Goal: Task Accomplishment & Management: Complete application form

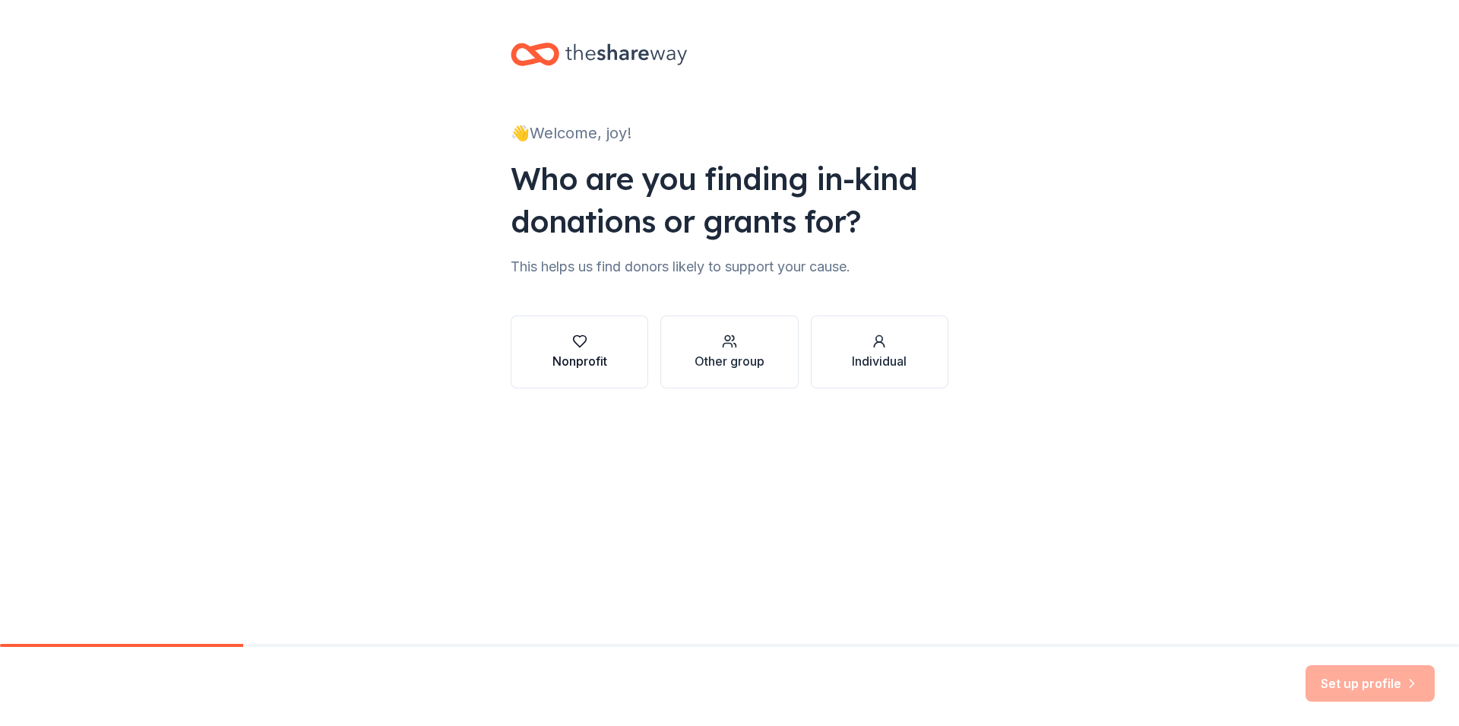
click at [574, 339] on icon "button" at bounding box center [579, 341] width 13 height 11
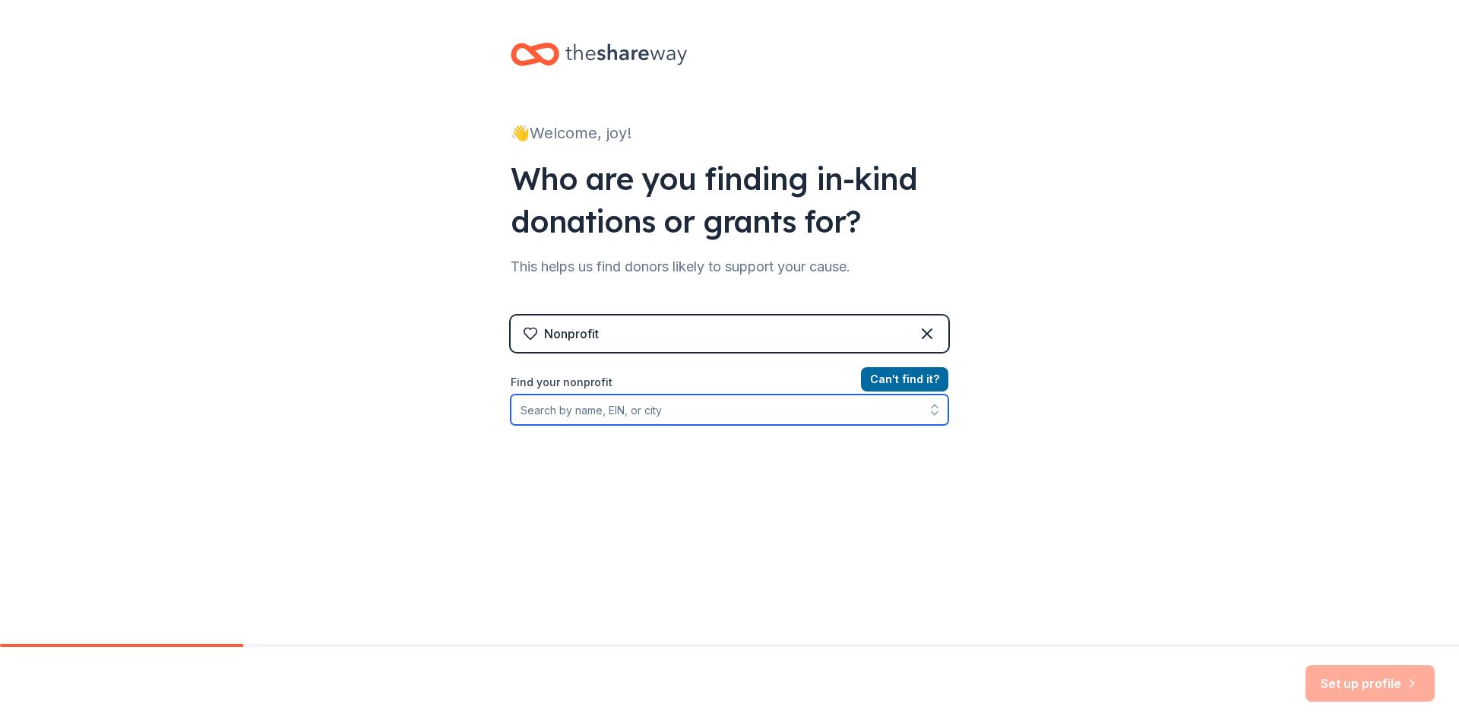
click at [671, 419] on input "Find your nonprofit" at bounding box center [730, 409] width 438 height 30
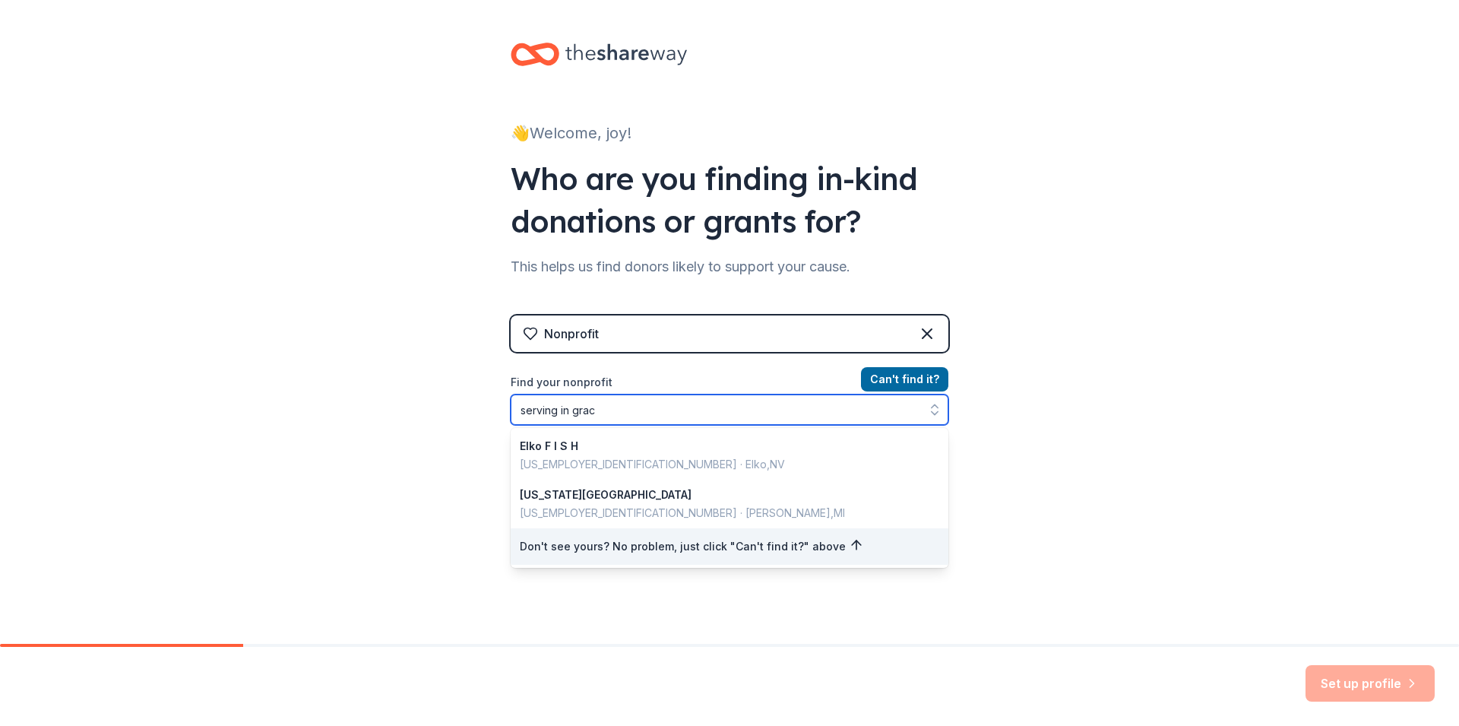
type input "serving in grace"
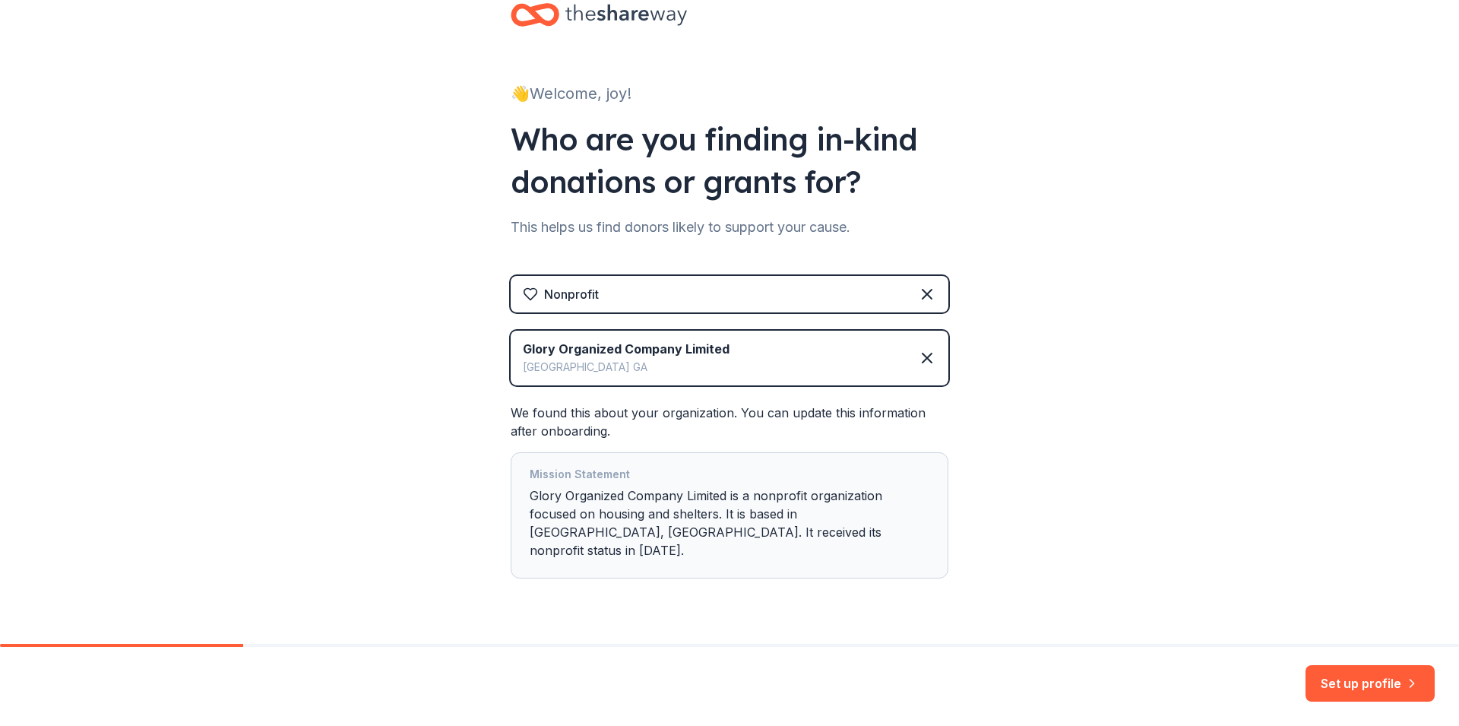
scroll to position [59, 0]
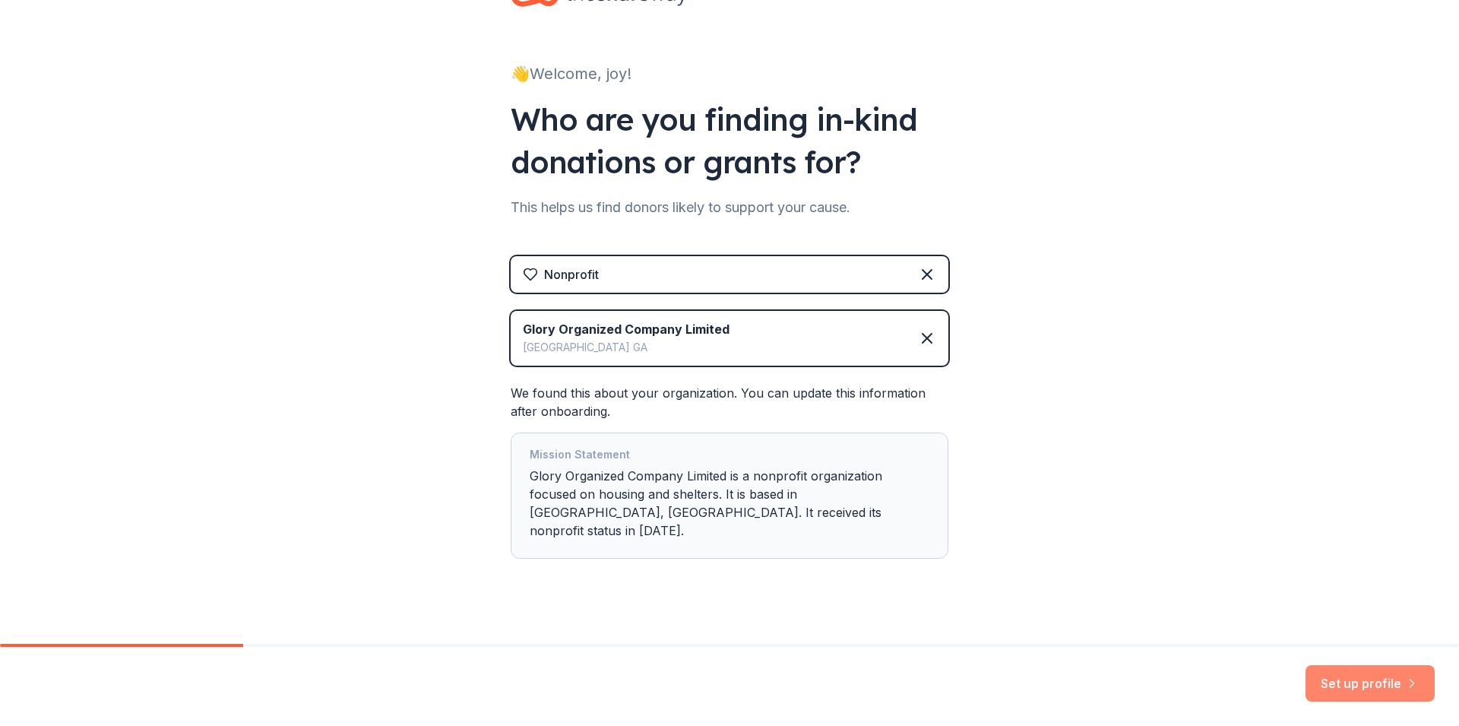
click at [1372, 676] on button "Set up profile" at bounding box center [1369, 683] width 129 height 36
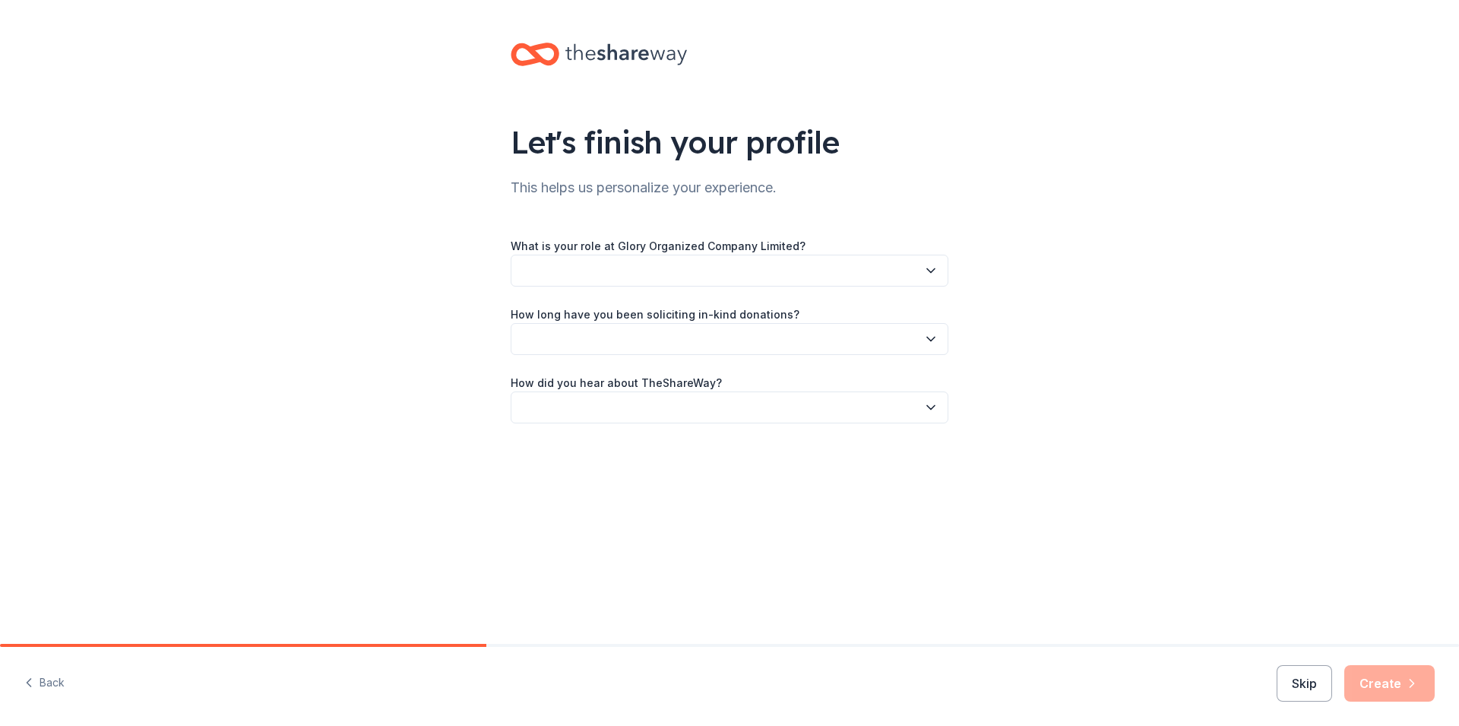
click at [723, 275] on button "button" at bounding box center [730, 271] width 438 height 32
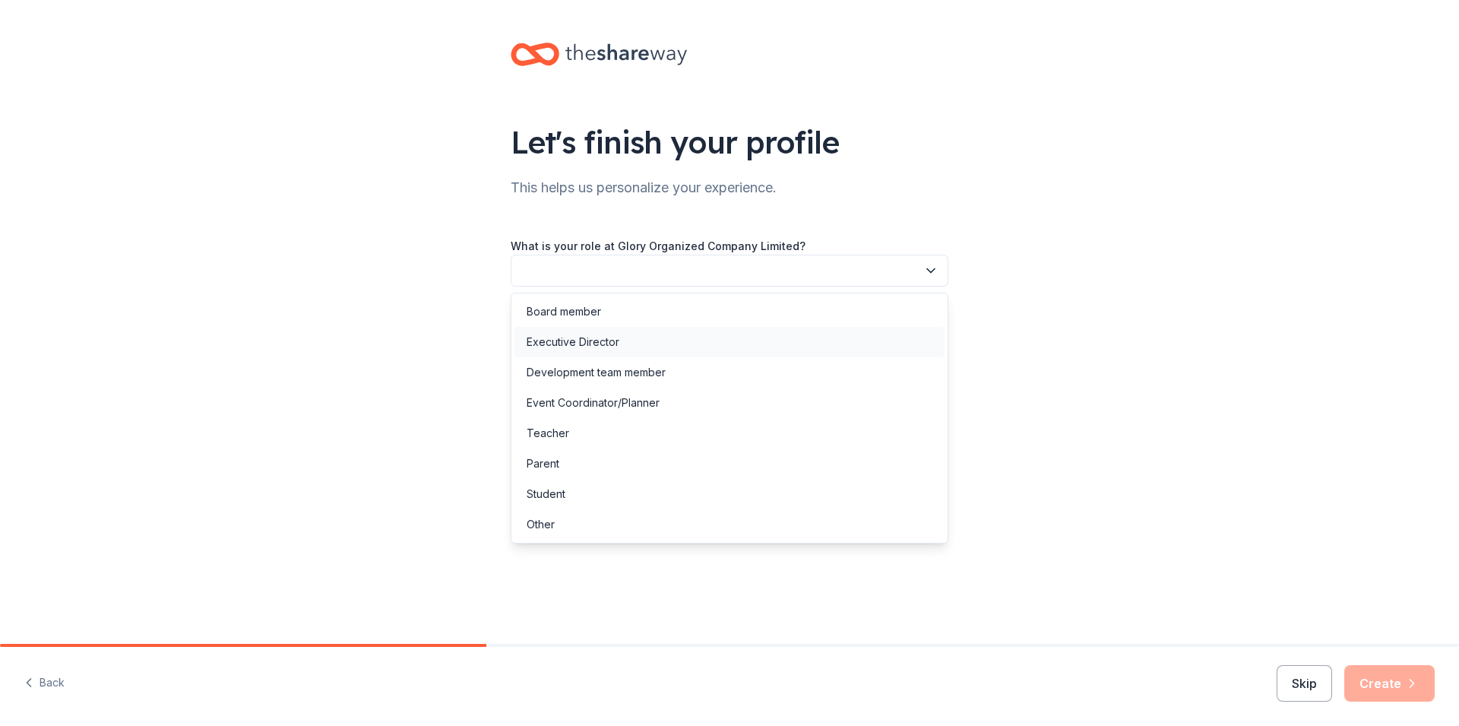
click at [711, 334] on div "Executive Director" at bounding box center [729, 342] width 430 height 30
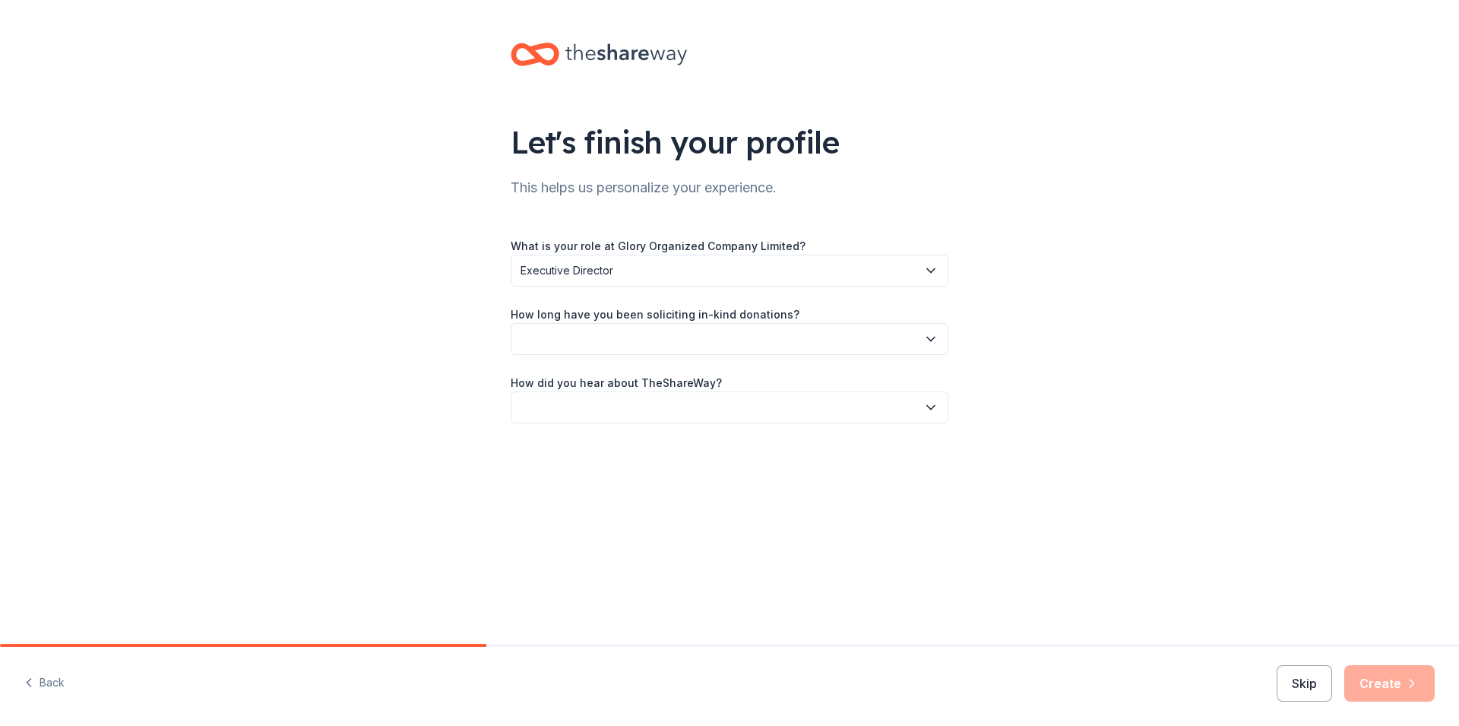
click at [719, 334] on button "button" at bounding box center [730, 339] width 438 height 32
click at [698, 465] on div "More than 5 years" at bounding box center [729, 471] width 430 height 30
click at [741, 405] on button "button" at bounding box center [730, 407] width 438 height 32
click at [704, 483] on div "Online search" at bounding box center [729, 478] width 430 height 30
click at [1396, 687] on button "Create" at bounding box center [1389, 683] width 90 height 36
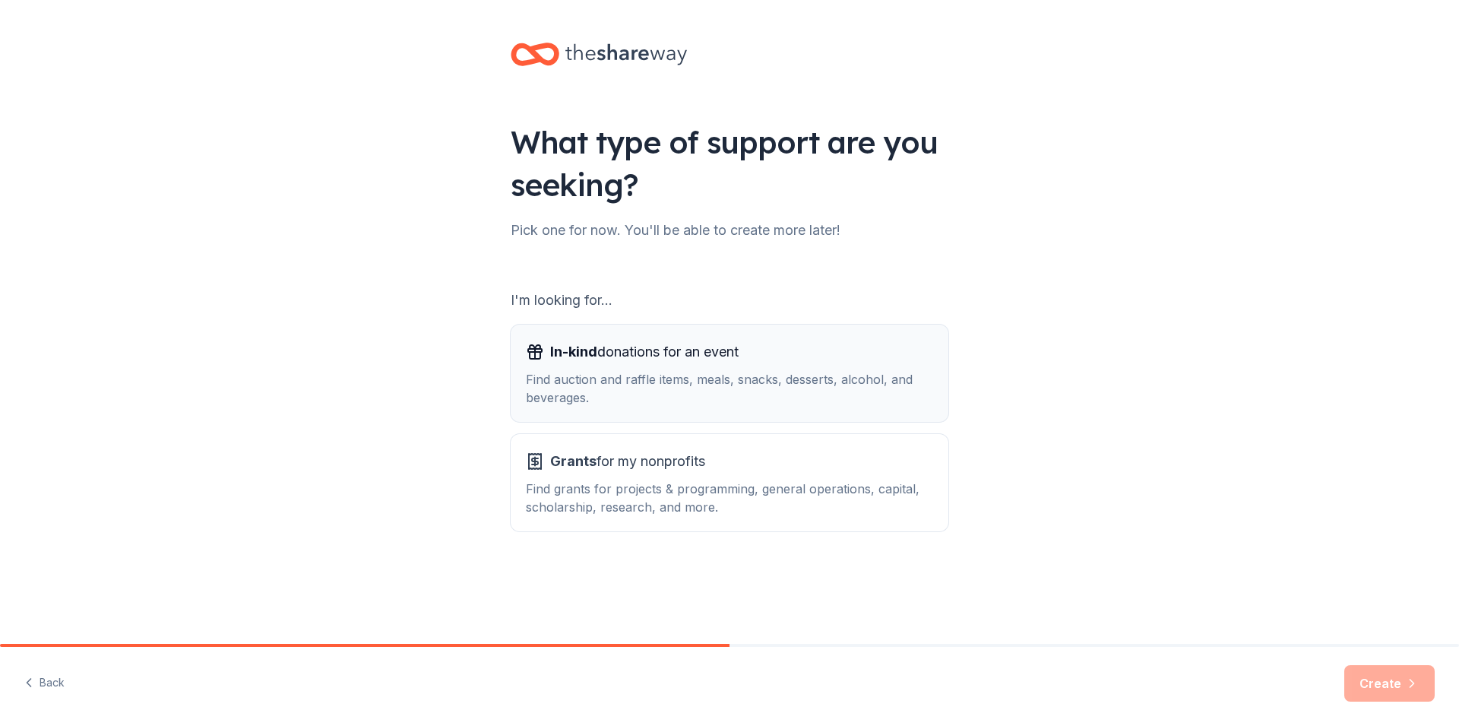
click at [682, 383] on div "Find auction and raffle items, meals, snacks, desserts, alcohol, and beverages." at bounding box center [729, 388] width 407 height 36
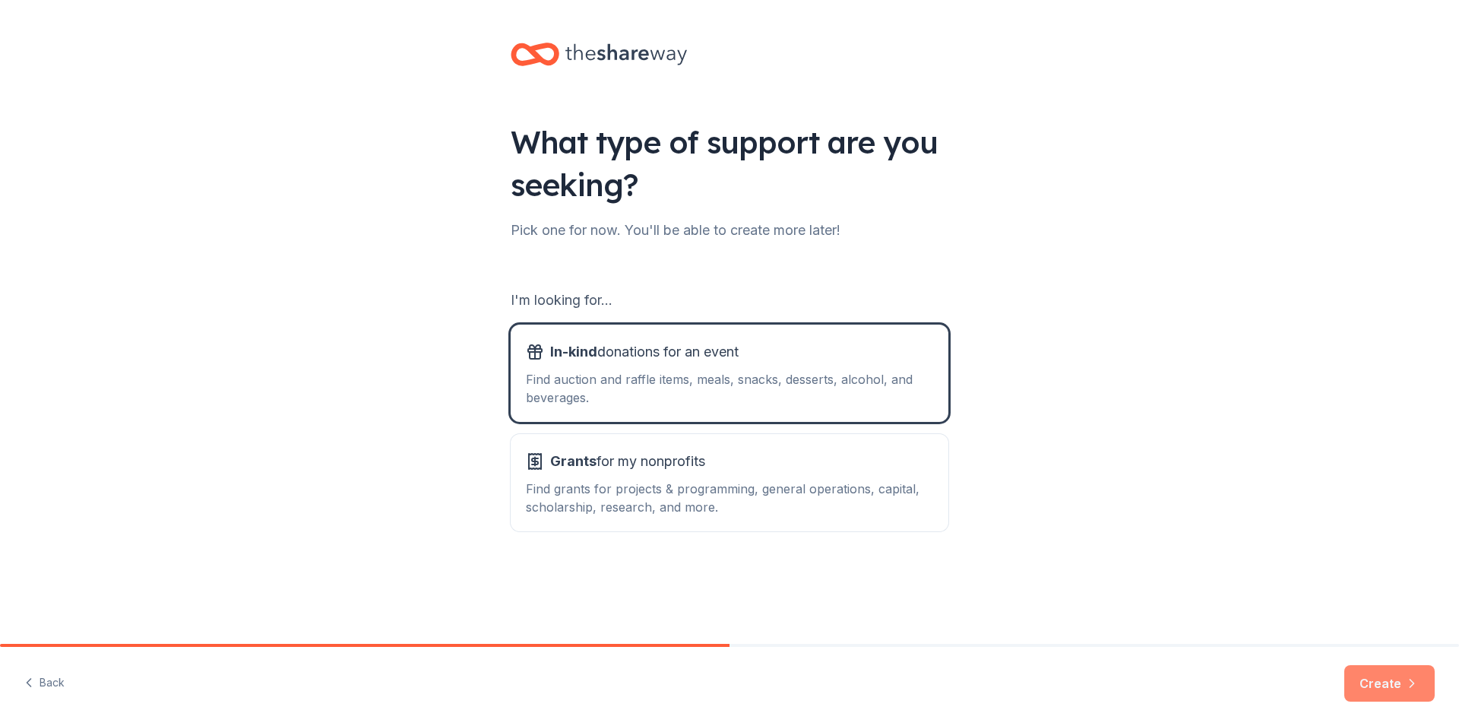
click at [1384, 687] on button "Create" at bounding box center [1389, 683] width 90 height 36
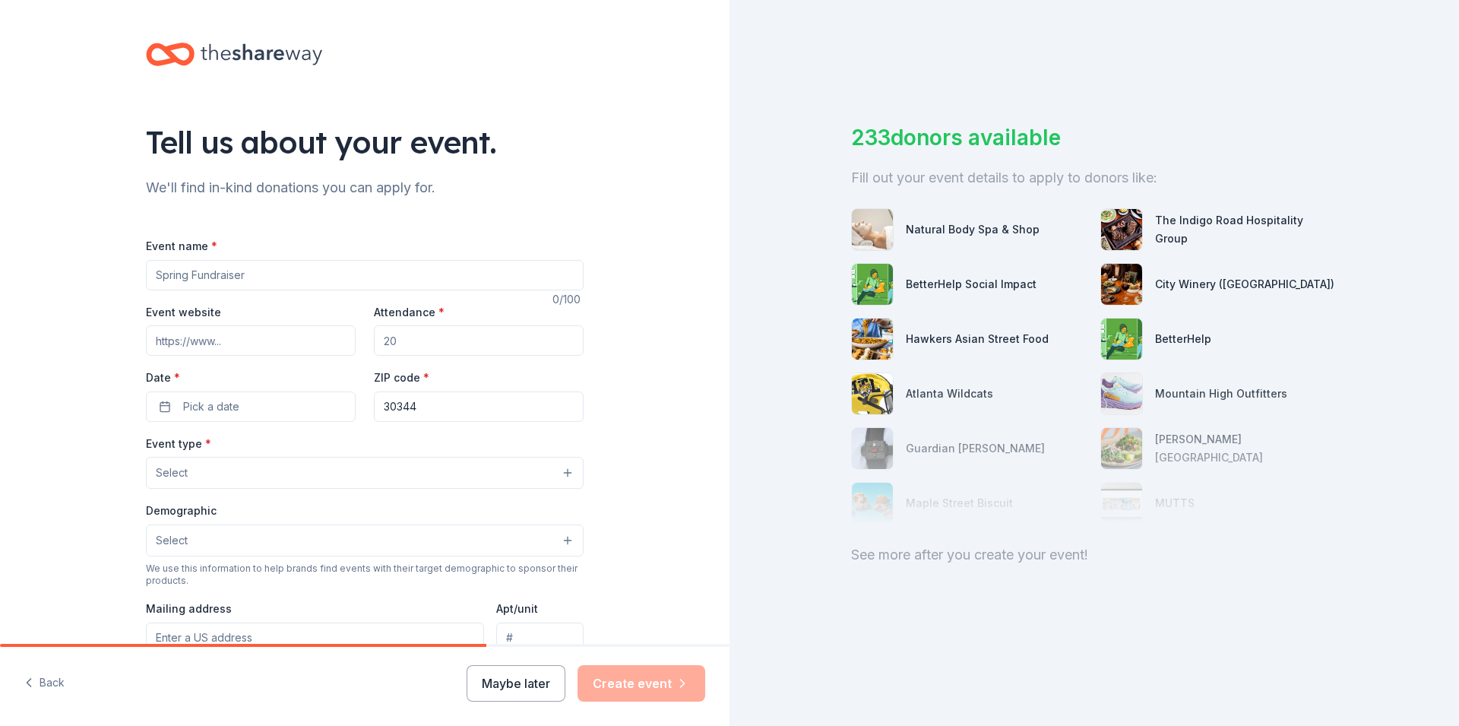
click at [284, 275] on input "Event name *" at bounding box center [365, 275] width 438 height 30
drag, startPoint x: 996, startPoint y: 553, endPoint x: 239, endPoint y: 238, distance: 819.8
click at [990, 549] on div "See more after you create your event!" at bounding box center [1094, 555] width 486 height 24
click at [252, 274] on input "Event name *" at bounding box center [365, 275] width 438 height 30
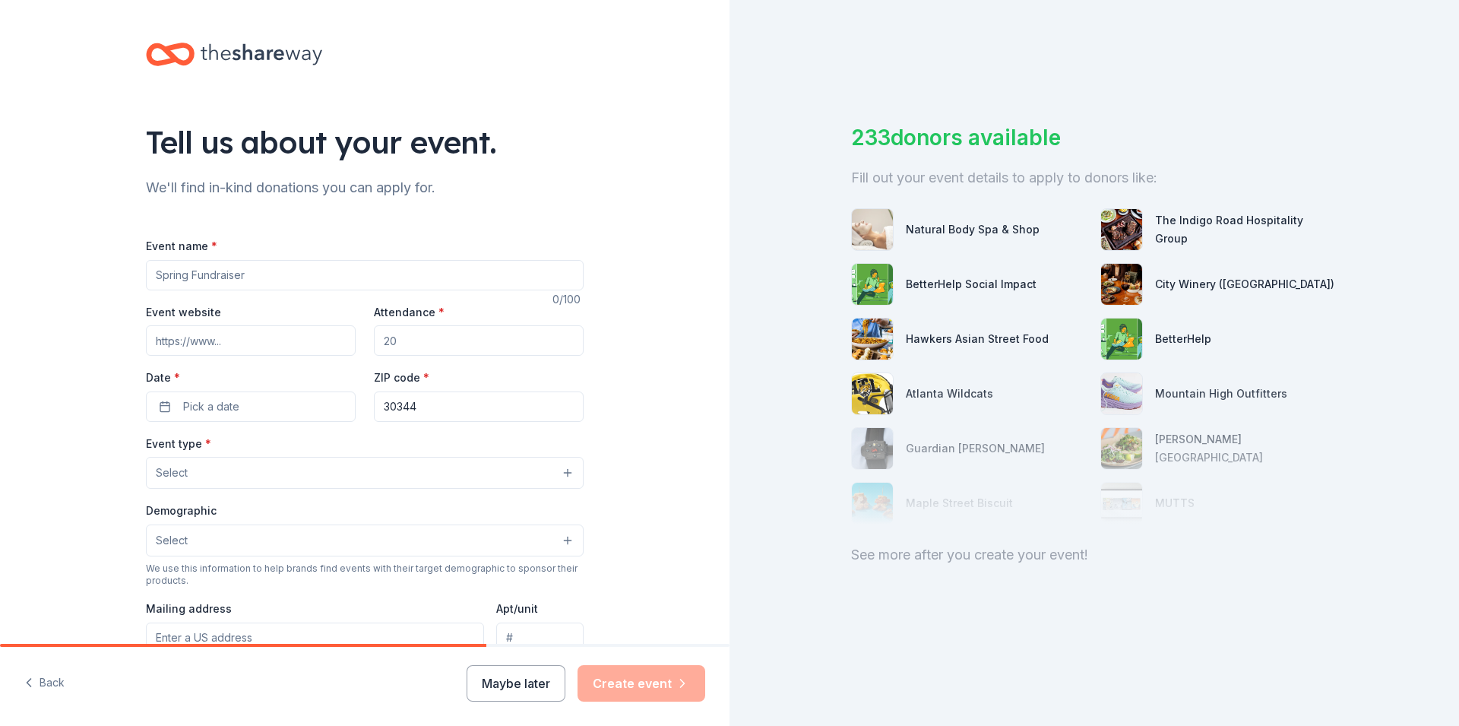
type input "s"
type input "Christmas in November"
click at [251, 347] on input "Event website" at bounding box center [251, 340] width 210 height 30
type input "www.servingingrace.com"
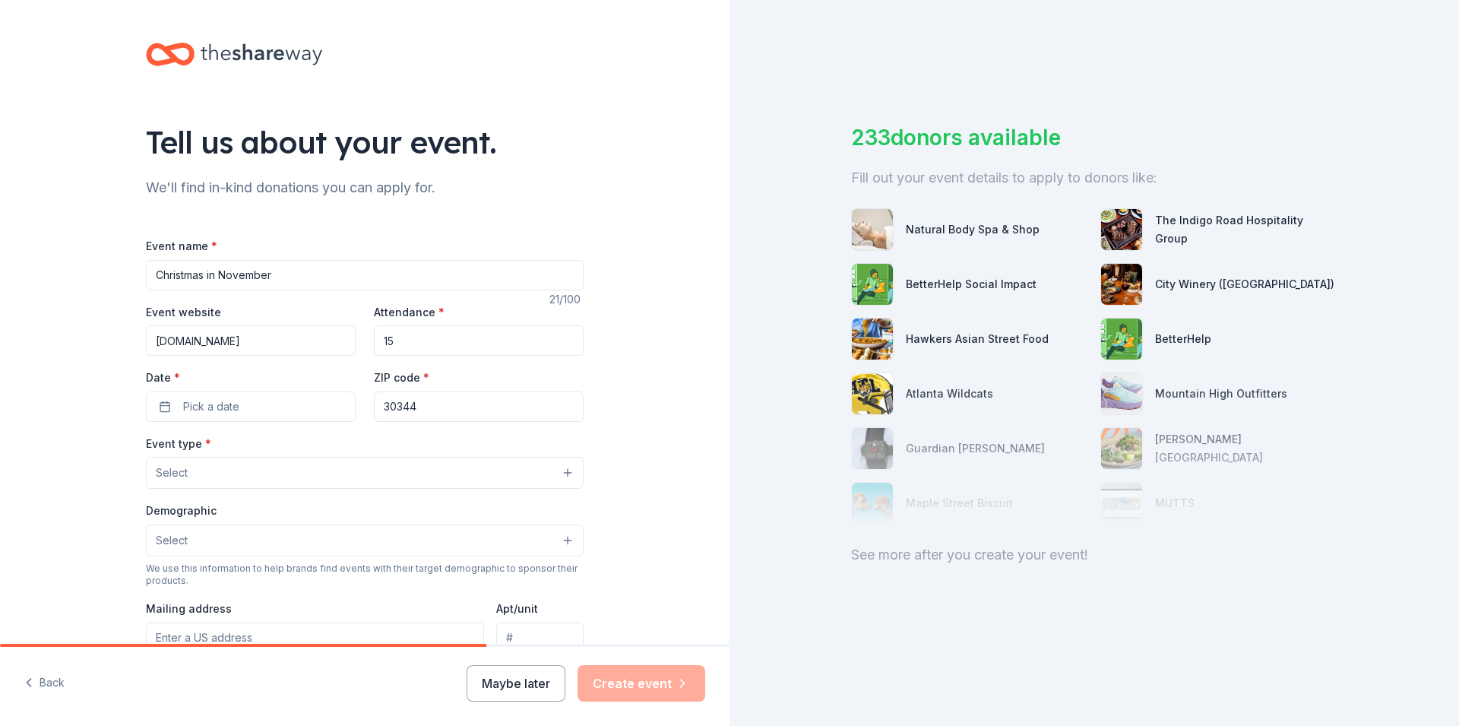
type input "1"
type input "250"
click at [254, 397] on button "Pick a date" at bounding box center [251, 406] width 210 height 30
click at [328, 447] on button "Go to next month" at bounding box center [326, 446] width 21 height 21
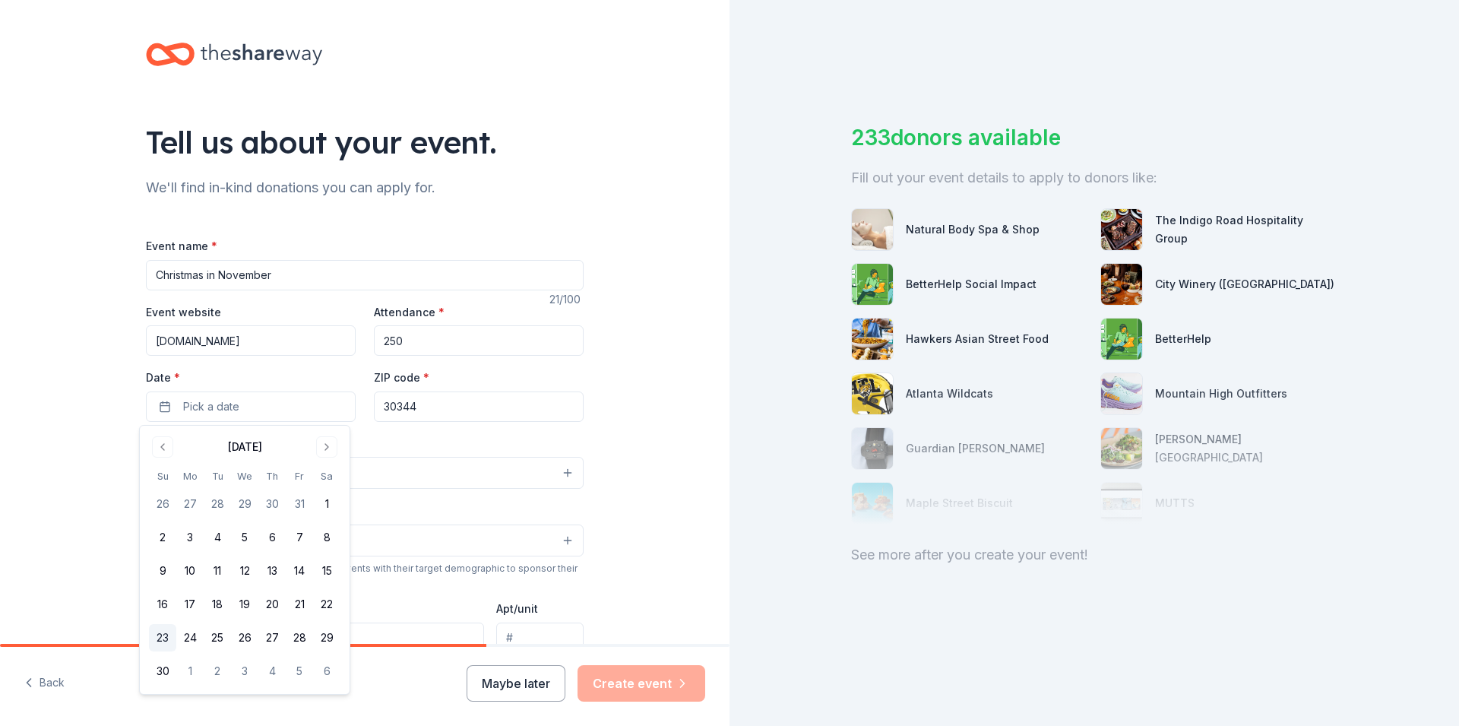
click at [166, 635] on button "23" at bounding box center [162, 637] width 27 height 27
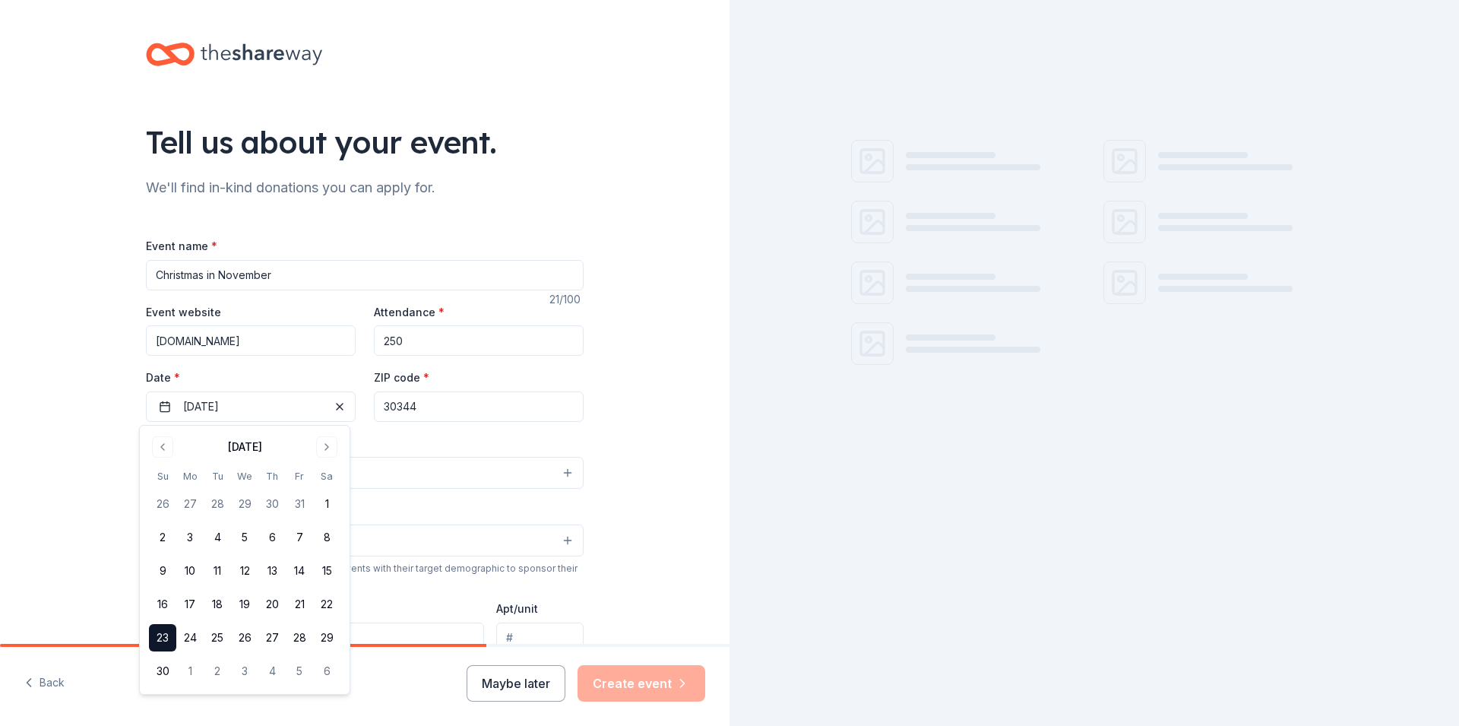
click at [467, 414] on input "30344" at bounding box center [479, 406] width 210 height 30
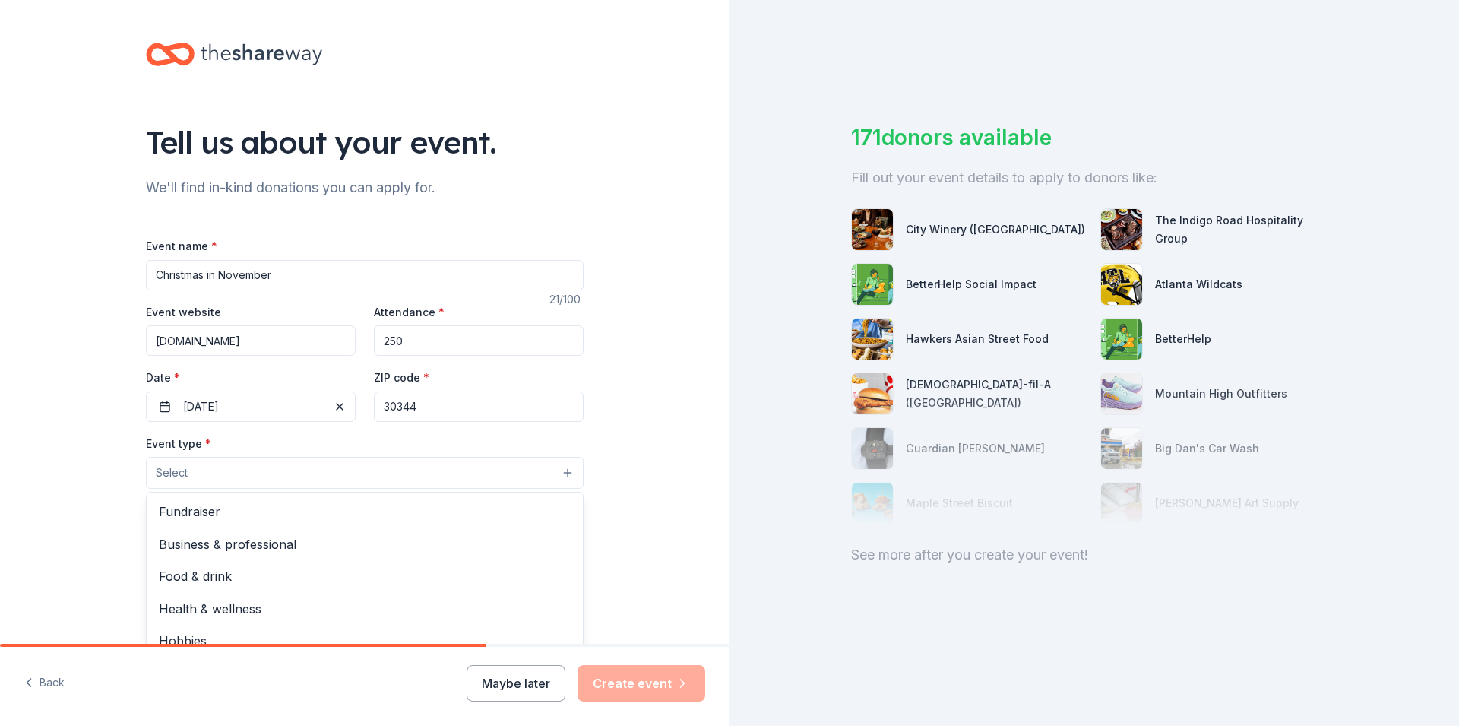
click at [344, 474] on button "Select" at bounding box center [365, 473] width 438 height 32
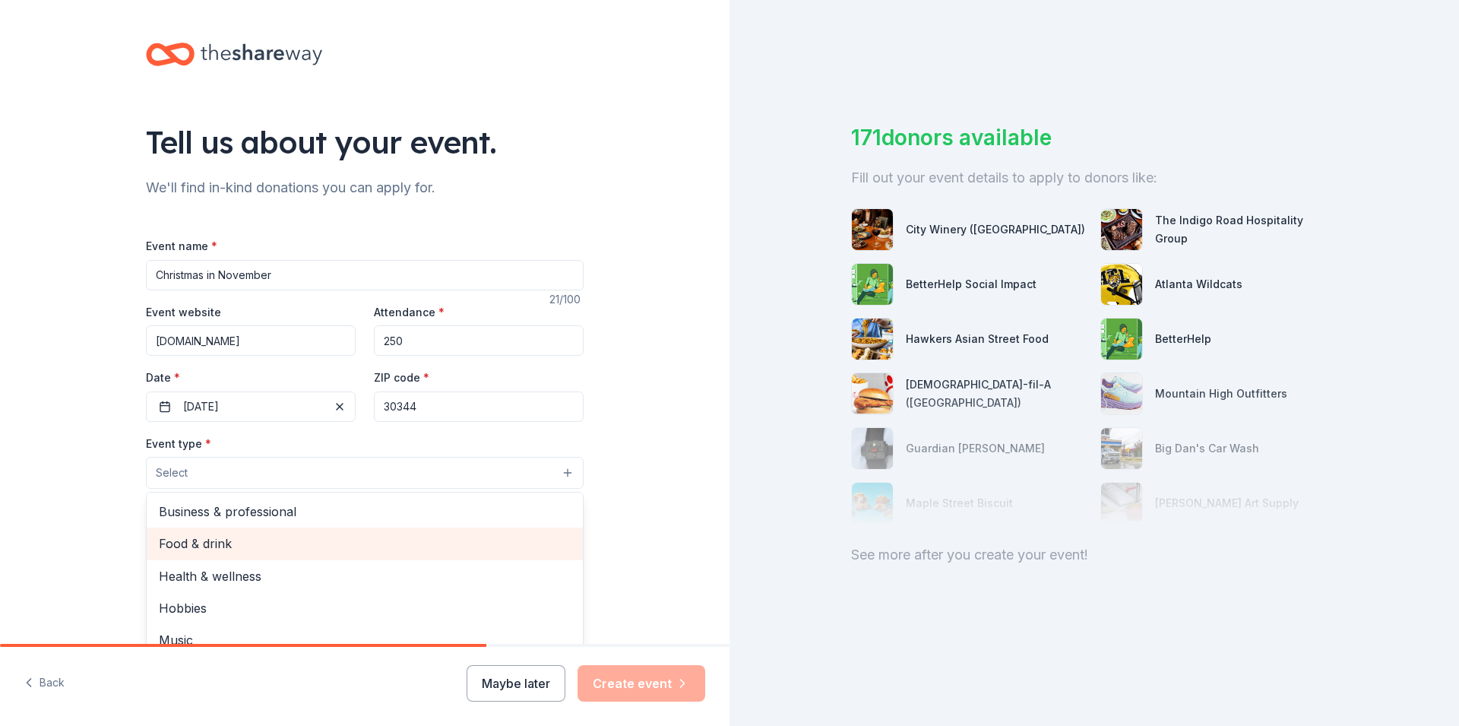
scroll to position [51, 0]
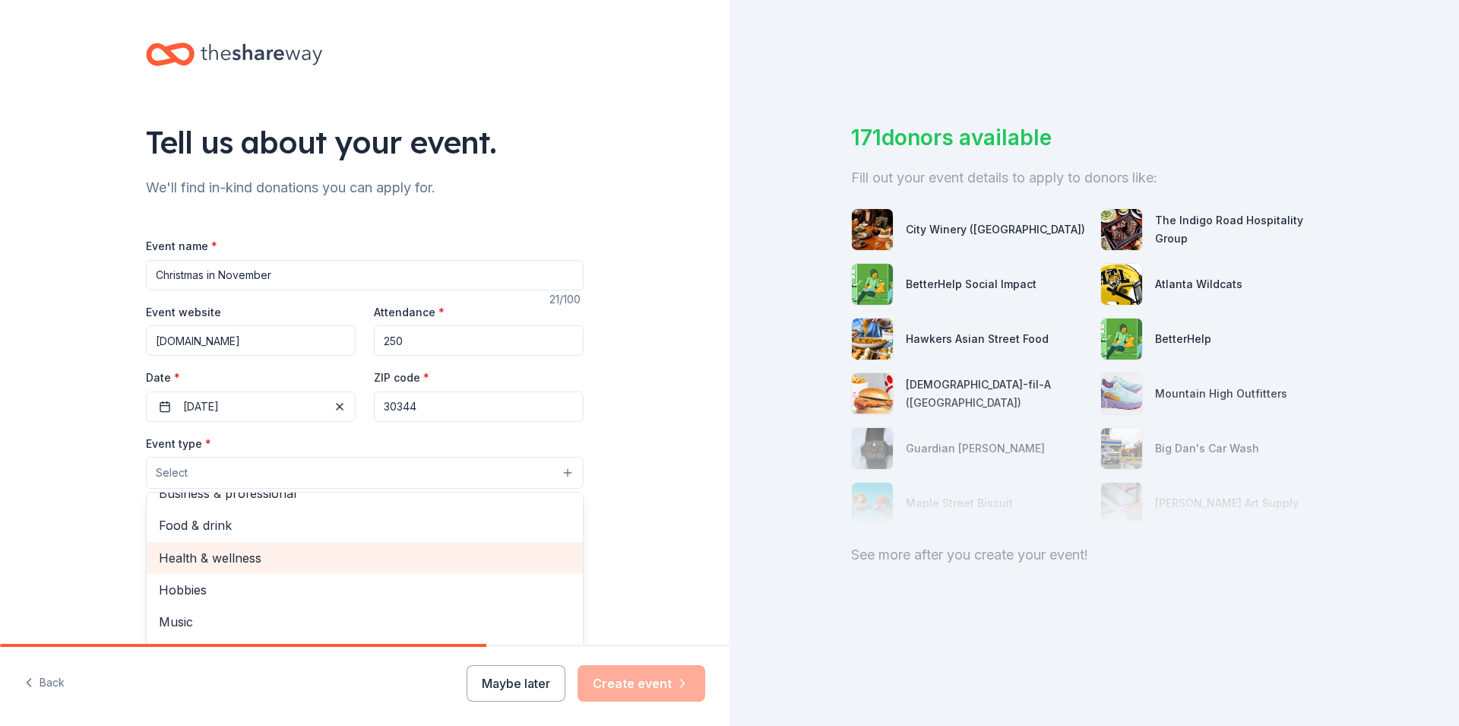
click at [340, 564] on span "Health & wellness" at bounding box center [365, 558] width 412 height 20
click at [410, 555] on span "Food & drink" at bounding box center [365, 559] width 412 height 20
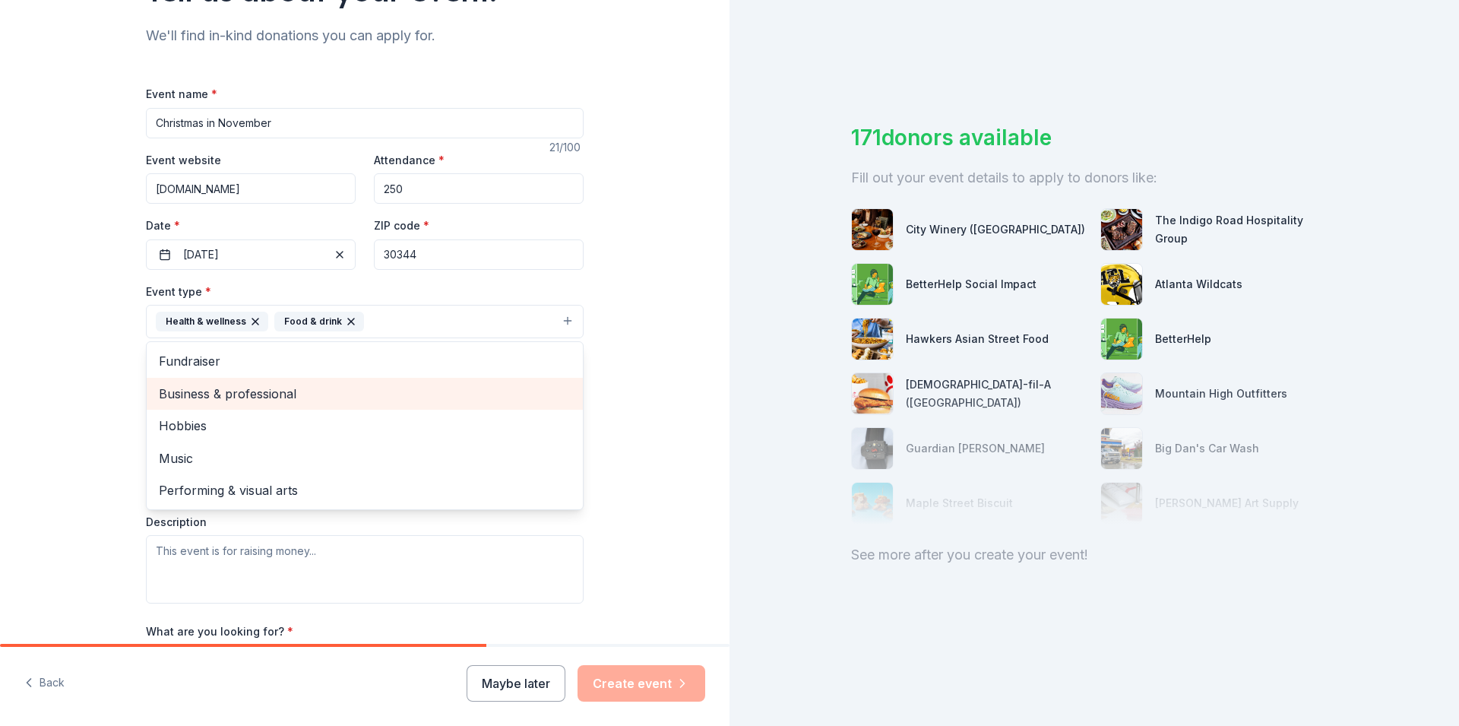
scroll to position [293, 0]
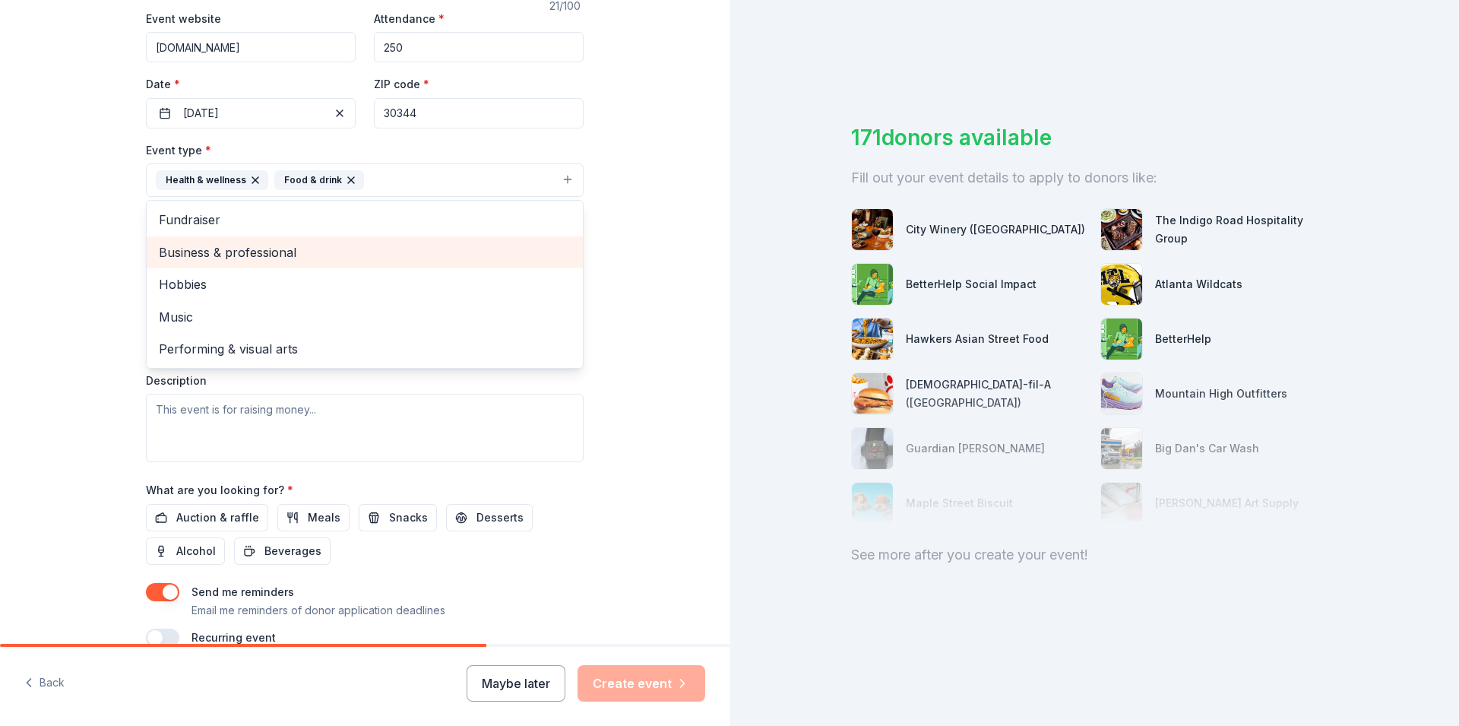
click at [678, 388] on div "Tell us about your event. We'll find in-kind donations you can apply for. Event…" at bounding box center [364, 213] width 729 height 1013
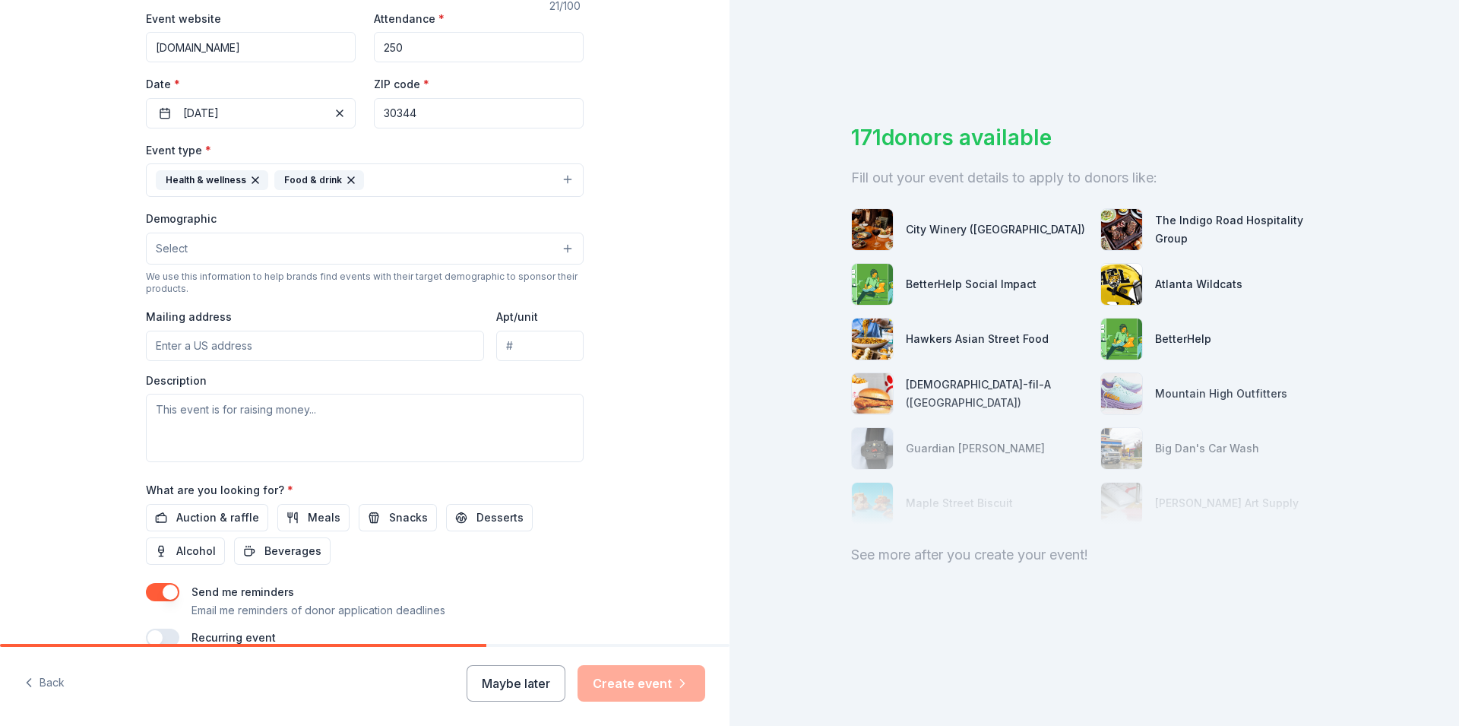
click at [379, 340] on input "Mailing address" at bounding box center [315, 346] width 338 height 30
click at [400, 255] on button "Select" at bounding box center [365, 249] width 438 height 32
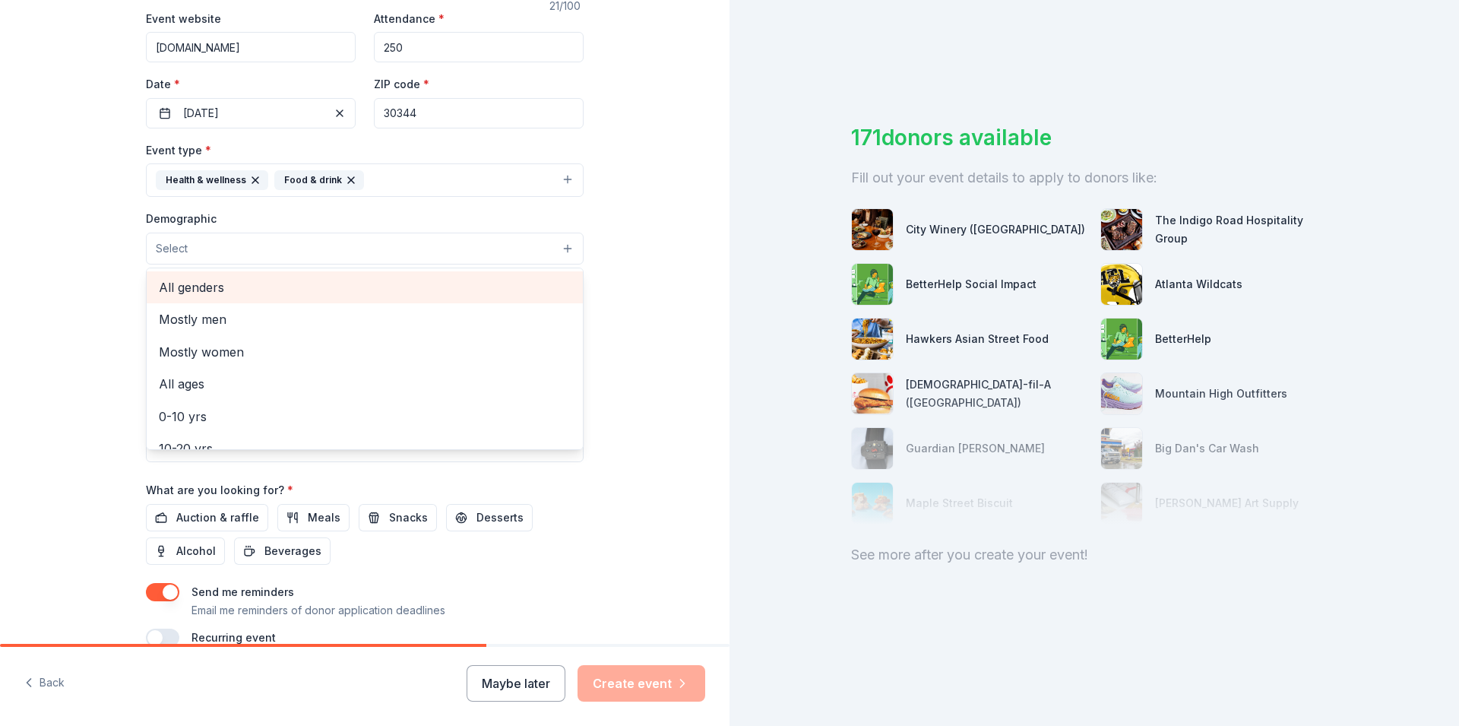
click at [397, 291] on span "All genders" at bounding box center [365, 287] width 412 height 20
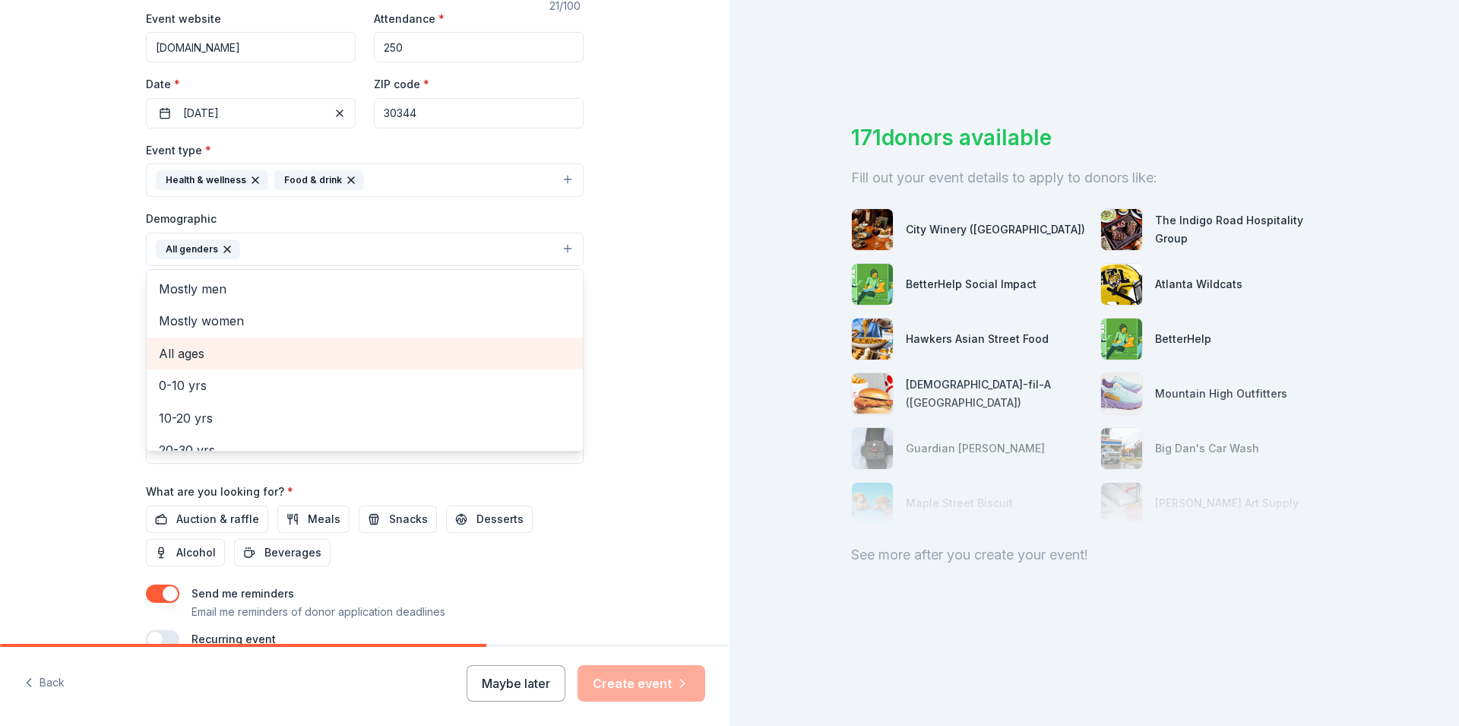
click at [391, 353] on span "All ages" at bounding box center [365, 353] width 412 height 20
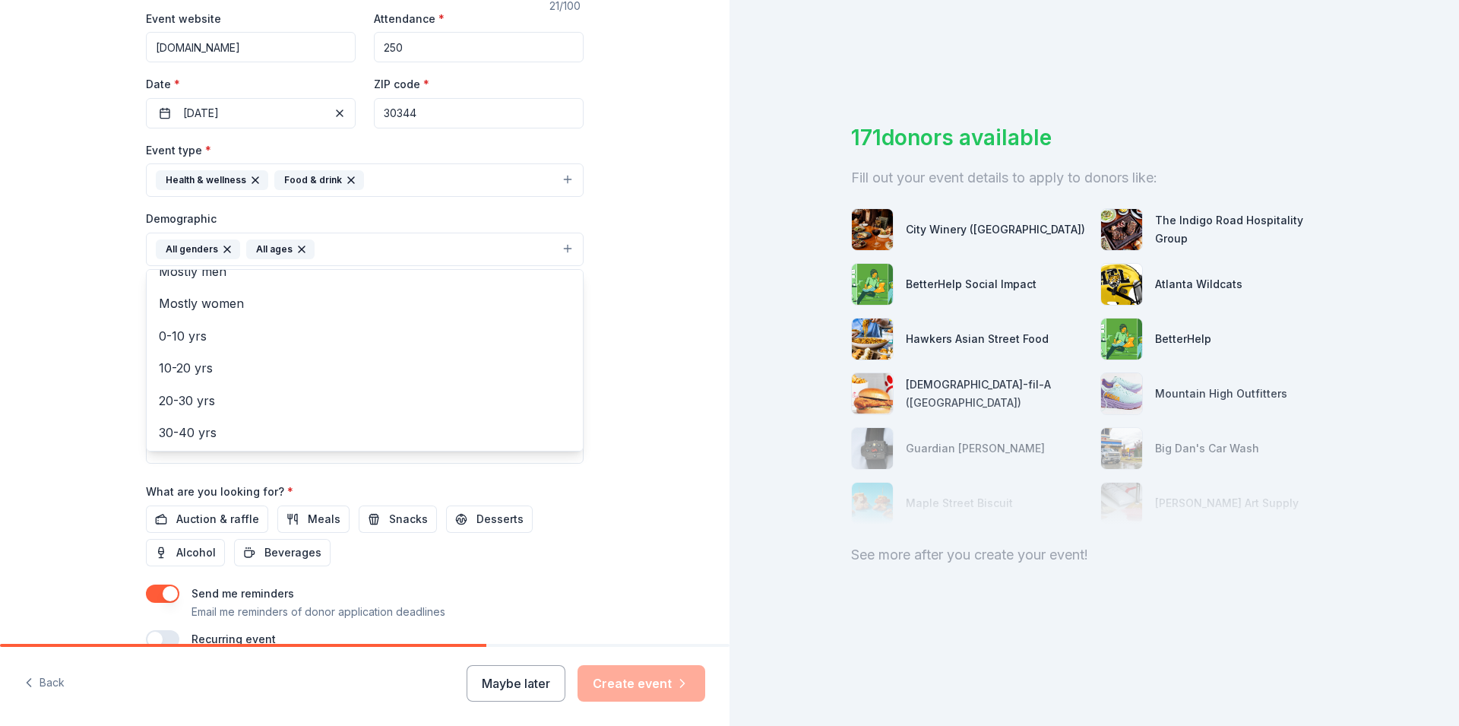
scroll to position [0, 0]
click at [609, 329] on div "Tell us about your event. We'll find in-kind donations you can apply for. Event…" at bounding box center [364, 214] width 729 height 1014
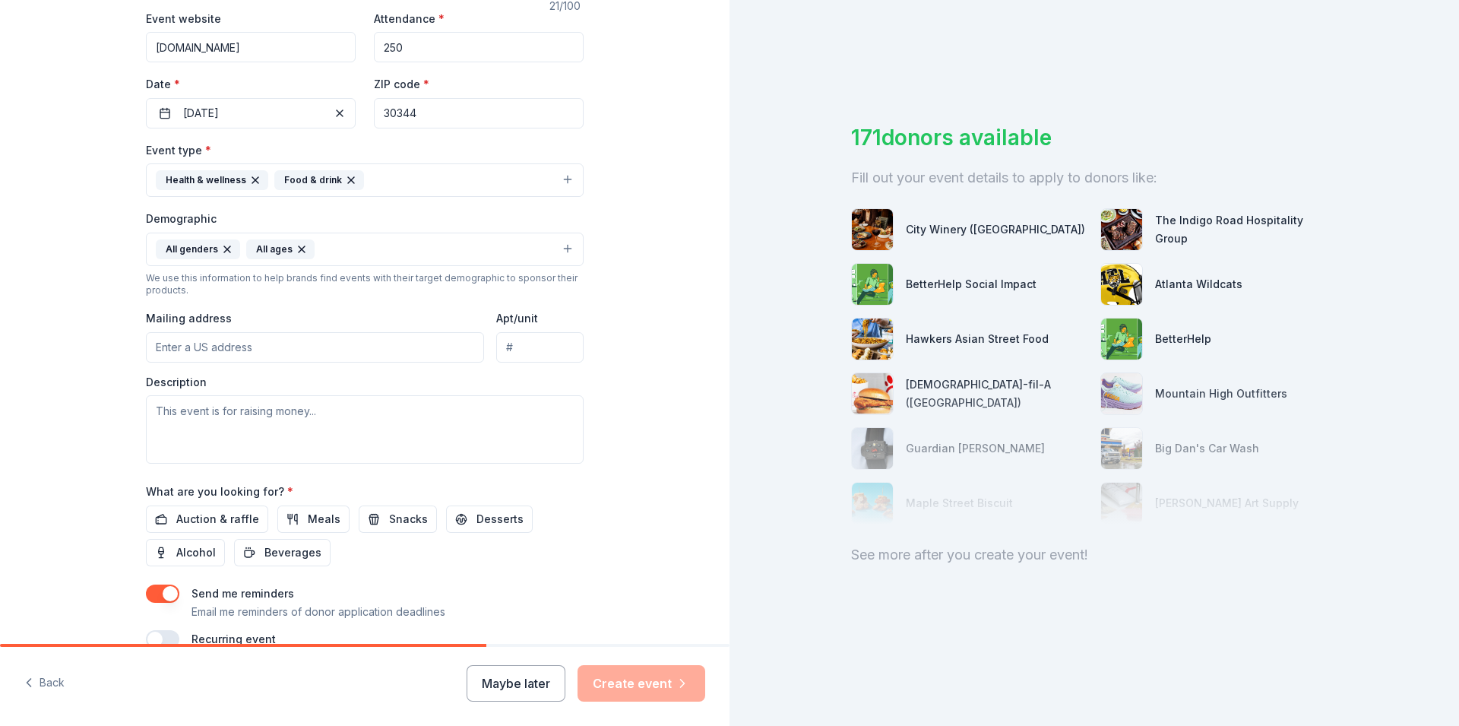
click at [415, 345] on input "Mailing address" at bounding box center [315, 347] width 338 height 30
type input "5360 Snapfinger Woods Drive, Decatur, GA, 30035"
click at [543, 348] on input "Apt/unit" at bounding box center [539, 347] width 87 height 30
type input "126"
click at [419, 407] on textarea at bounding box center [365, 429] width 438 height 68
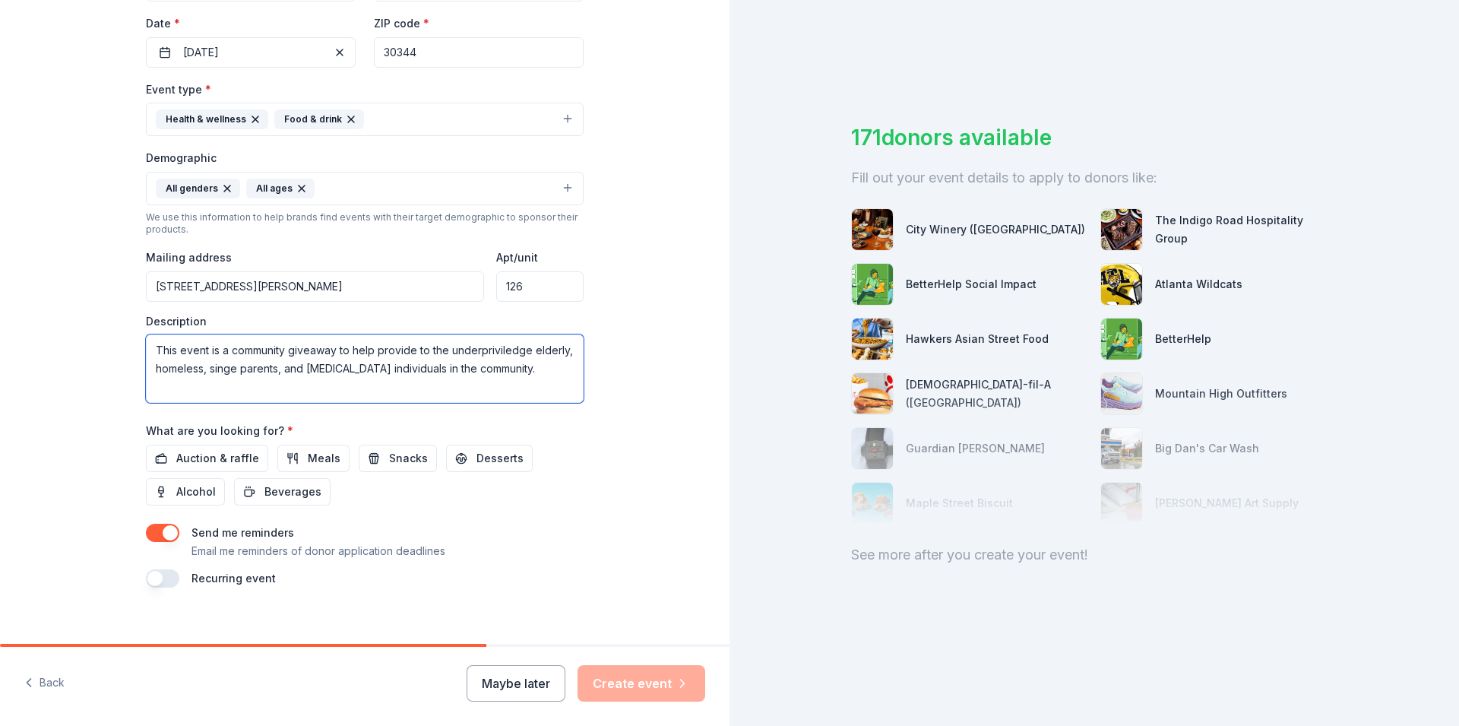
scroll to position [369, 0]
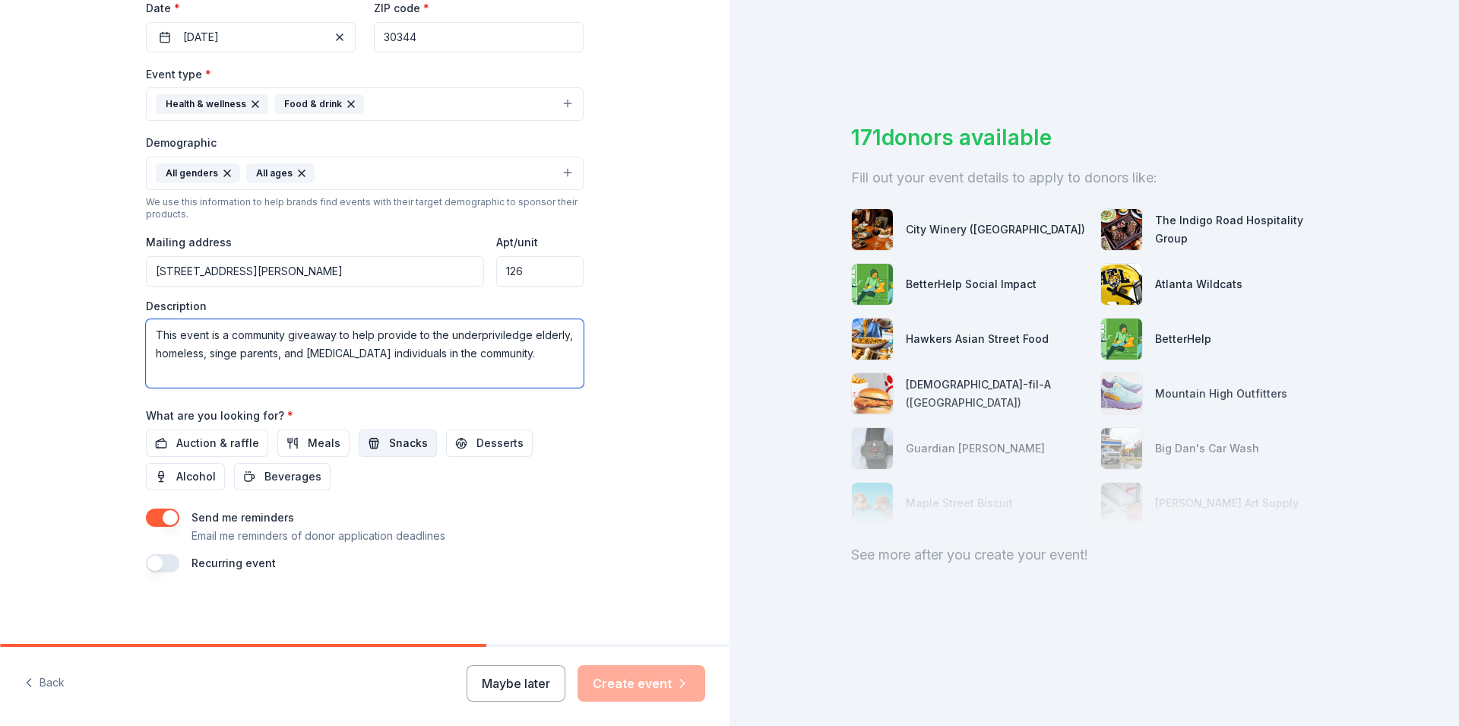
type textarea "This event is a community giveaway to help provide to the underpriviledge elder…"
click at [390, 438] on span "Snacks" at bounding box center [408, 443] width 39 height 18
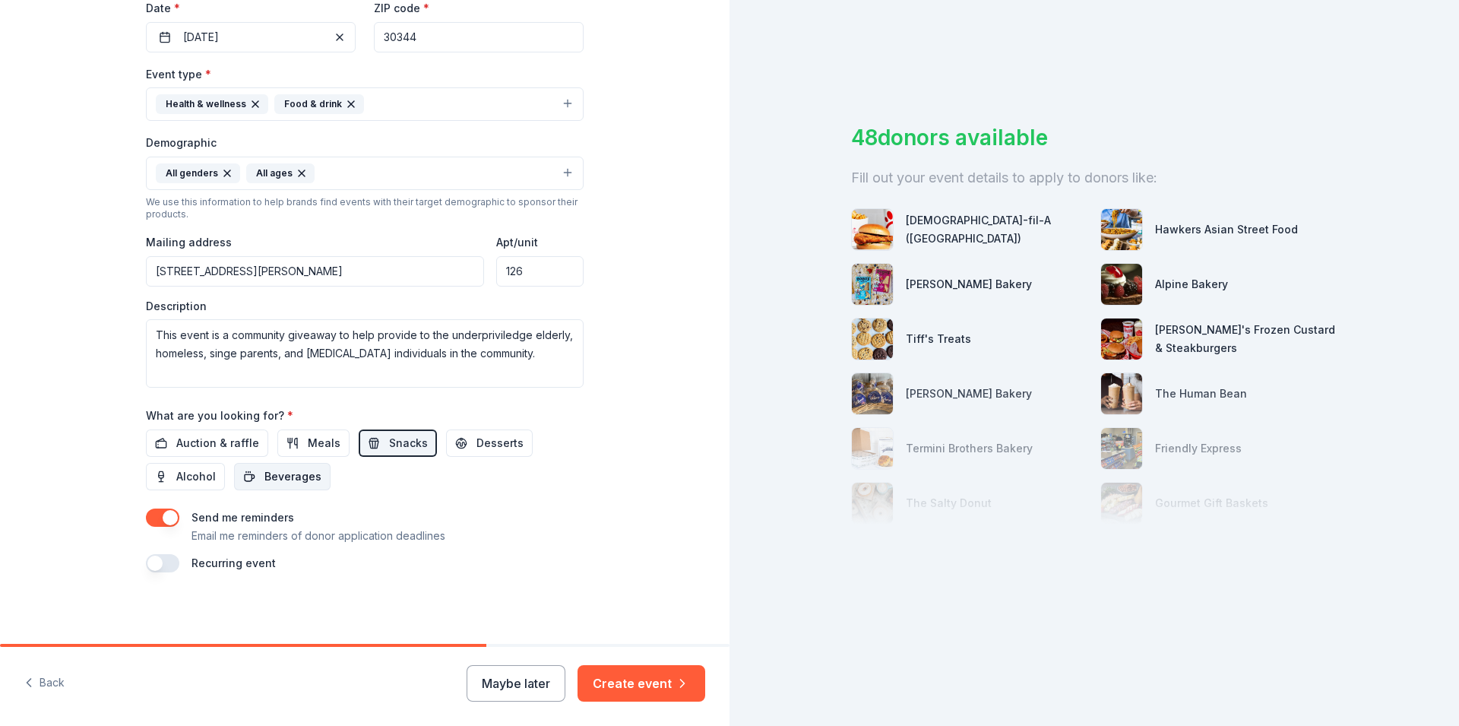
click at [295, 471] on span "Beverages" at bounding box center [292, 476] width 57 height 18
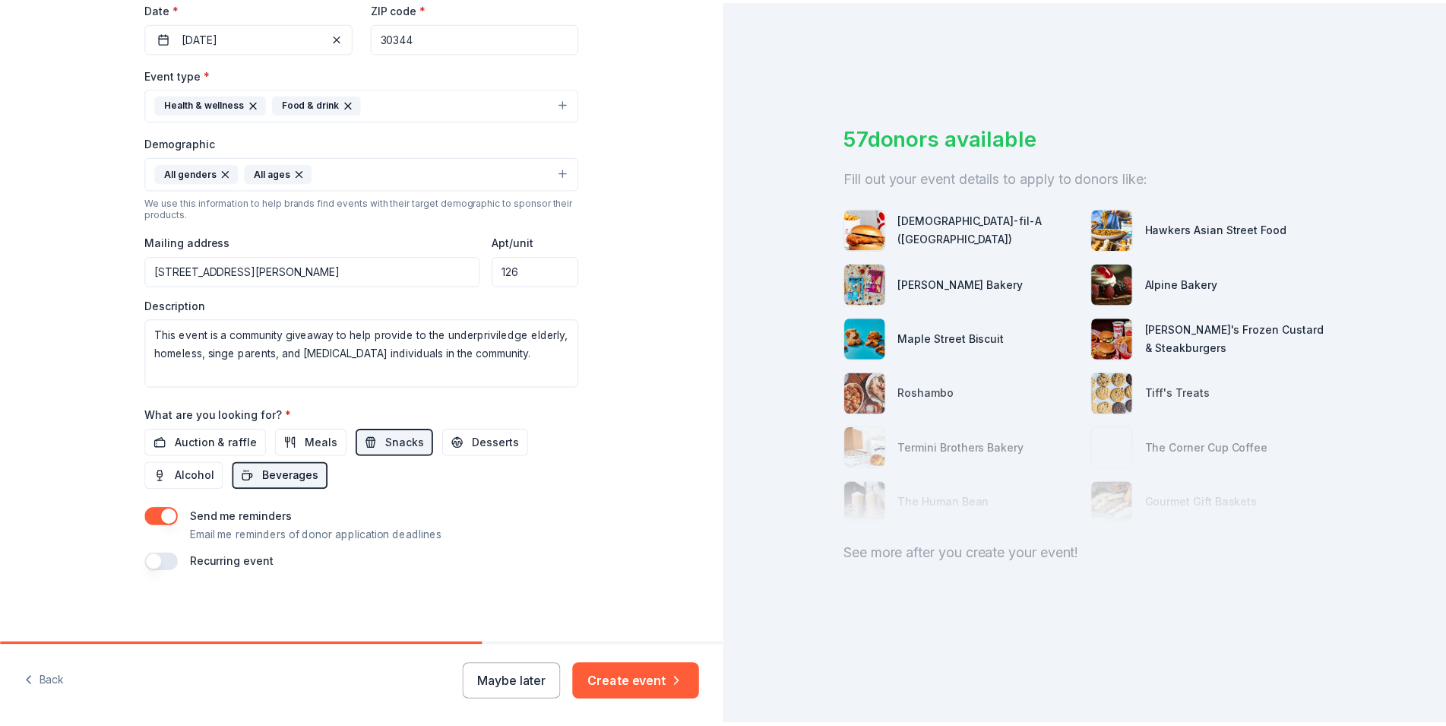
scroll to position [371, 0]
click at [166, 567] on button "button" at bounding box center [162, 561] width 33 height 18
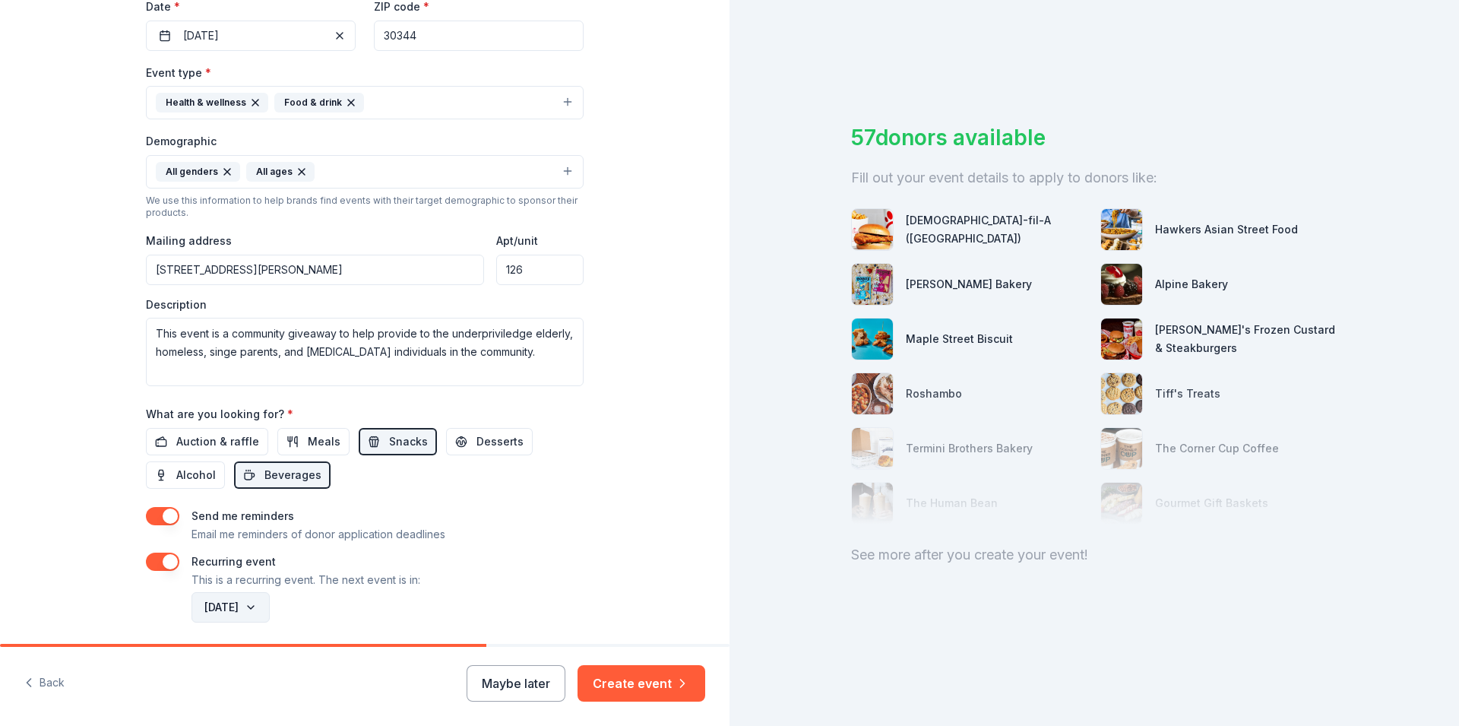
click at [270, 604] on button "November 2026" at bounding box center [230, 607] width 78 height 30
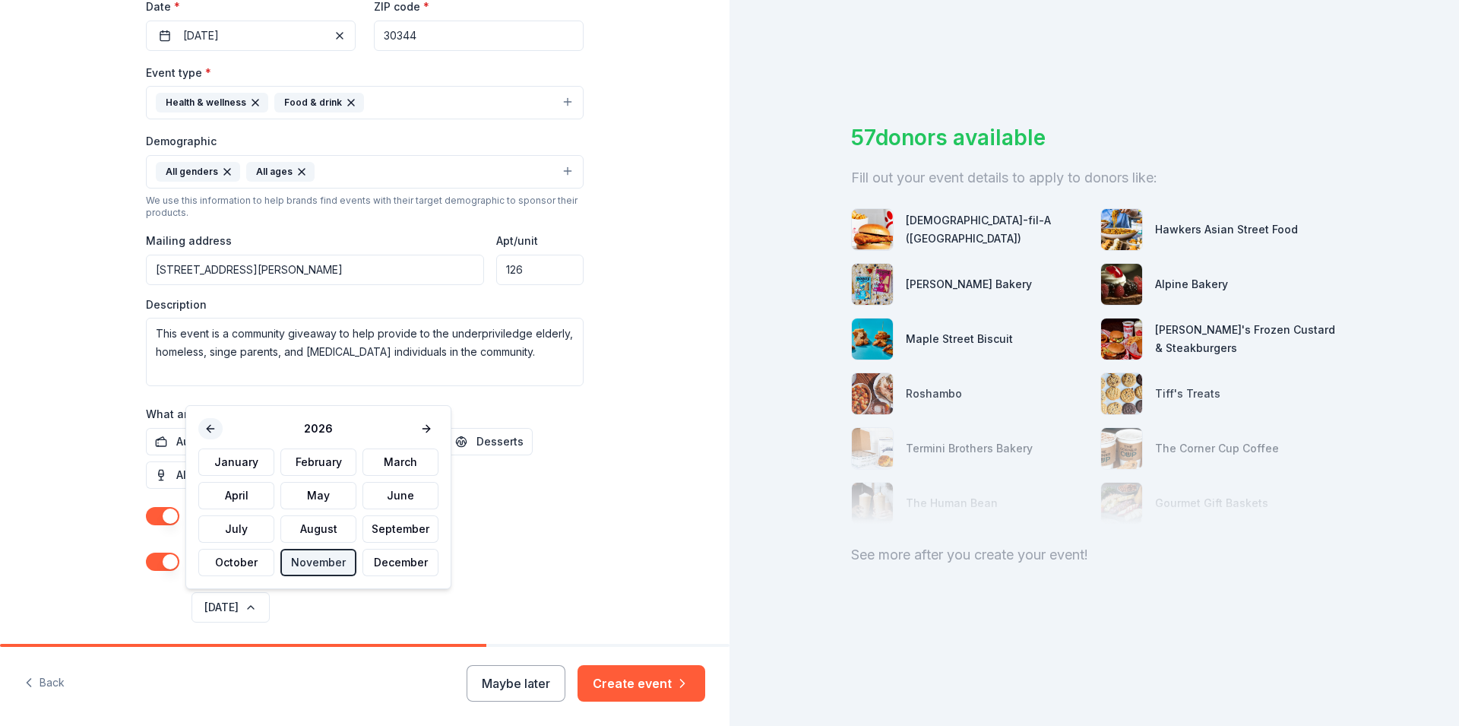
click at [209, 432] on button at bounding box center [210, 428] width 24 height 21
click at [399, 562] on button "December" at bounding box center [400, 562] width 76 height 27
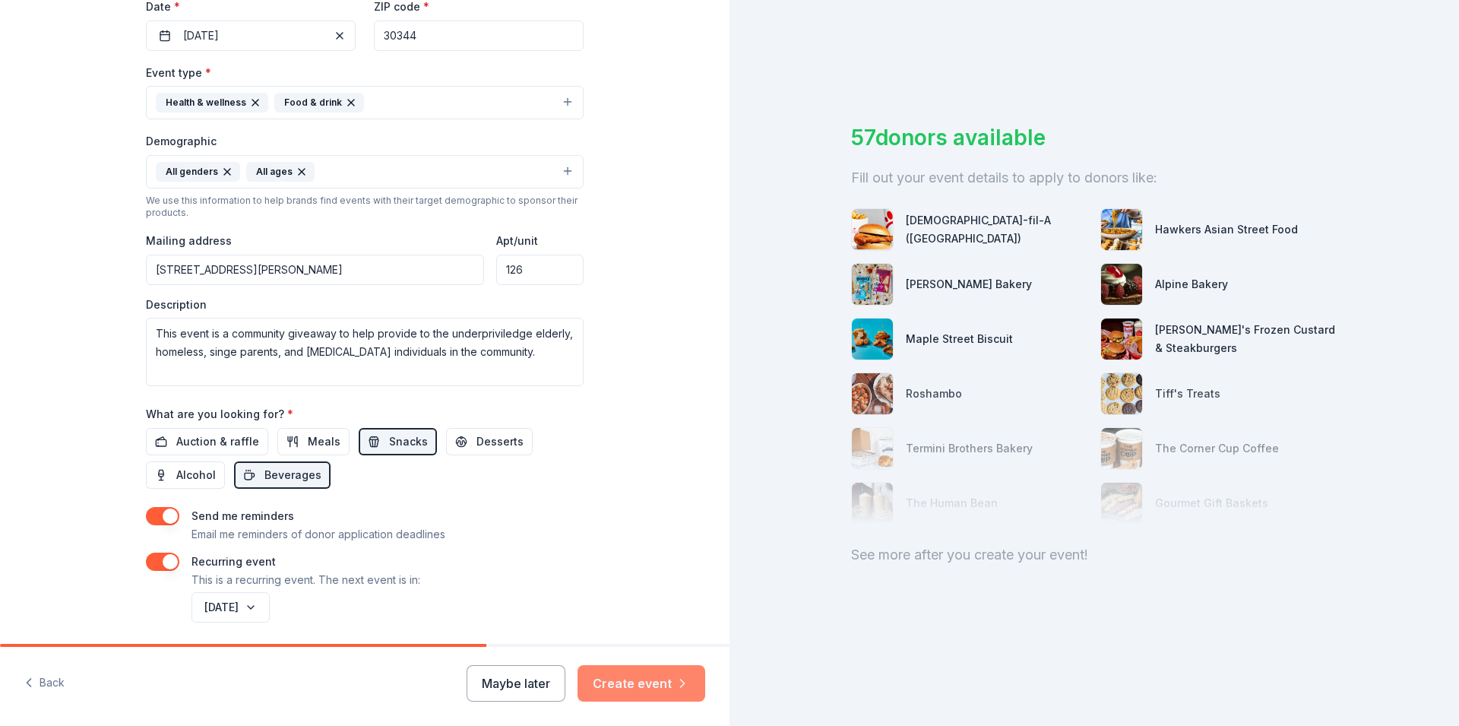
click at [638, 683] on button "Create event" at bounding box center [641, 683] width 128 height 36
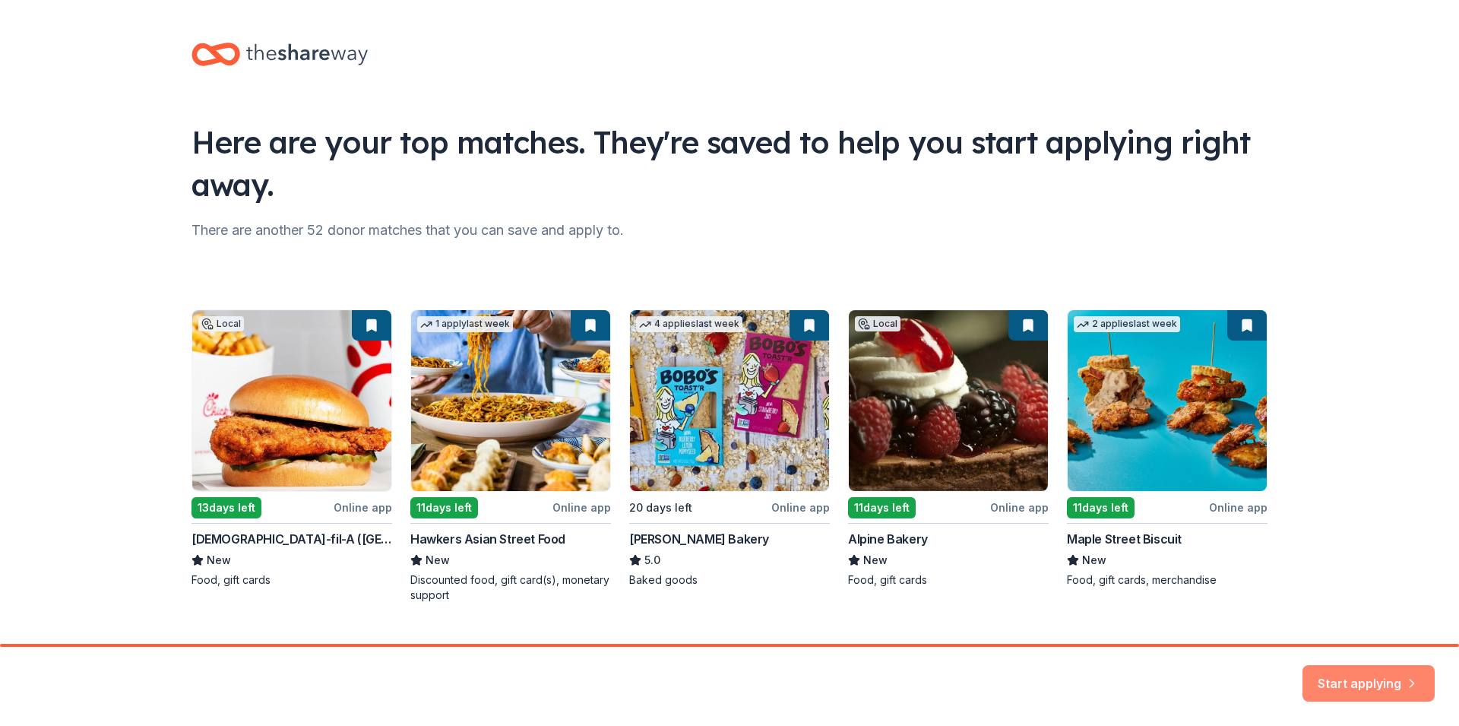
click at [1367, 671] on button "Start applying" at bounding box center [1368, 674] width 132 height 36
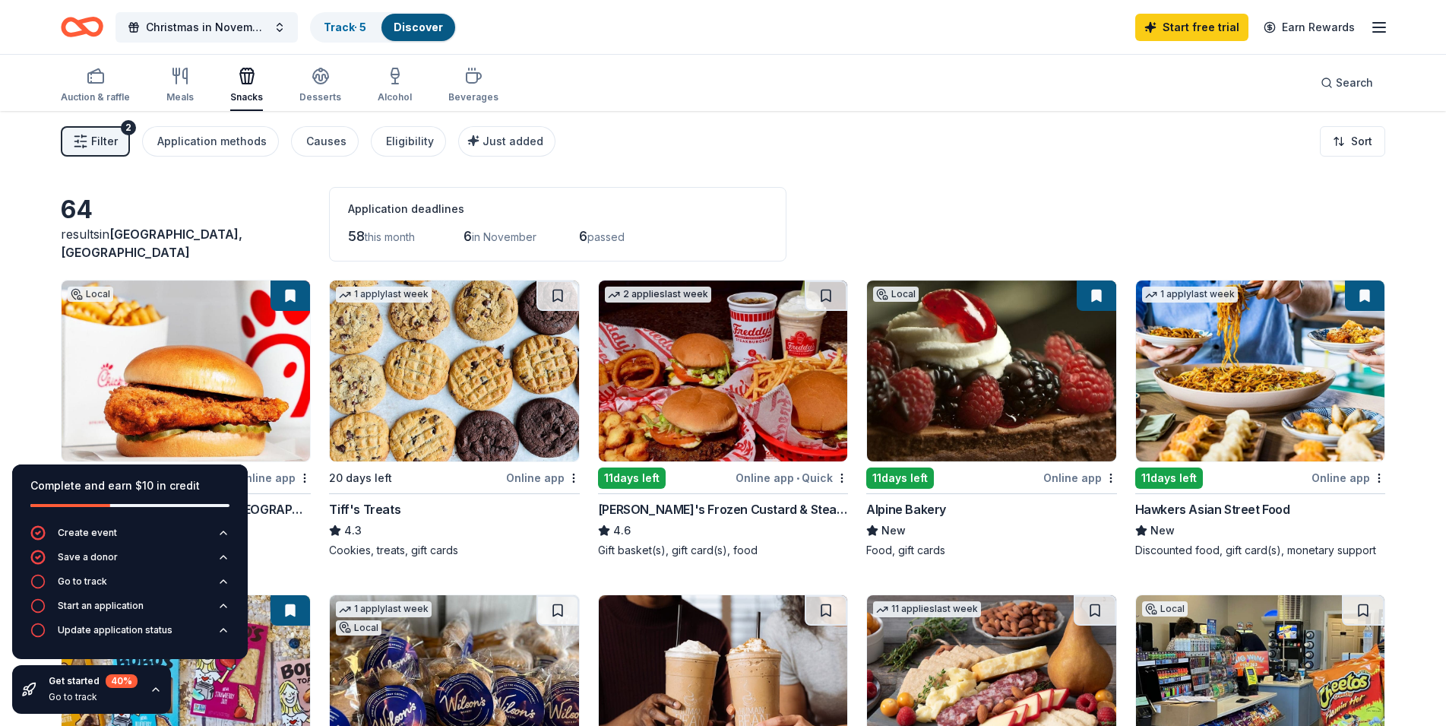
click at [294, 533] on div "New" at bounding box center [186, 530] width 250 height 18
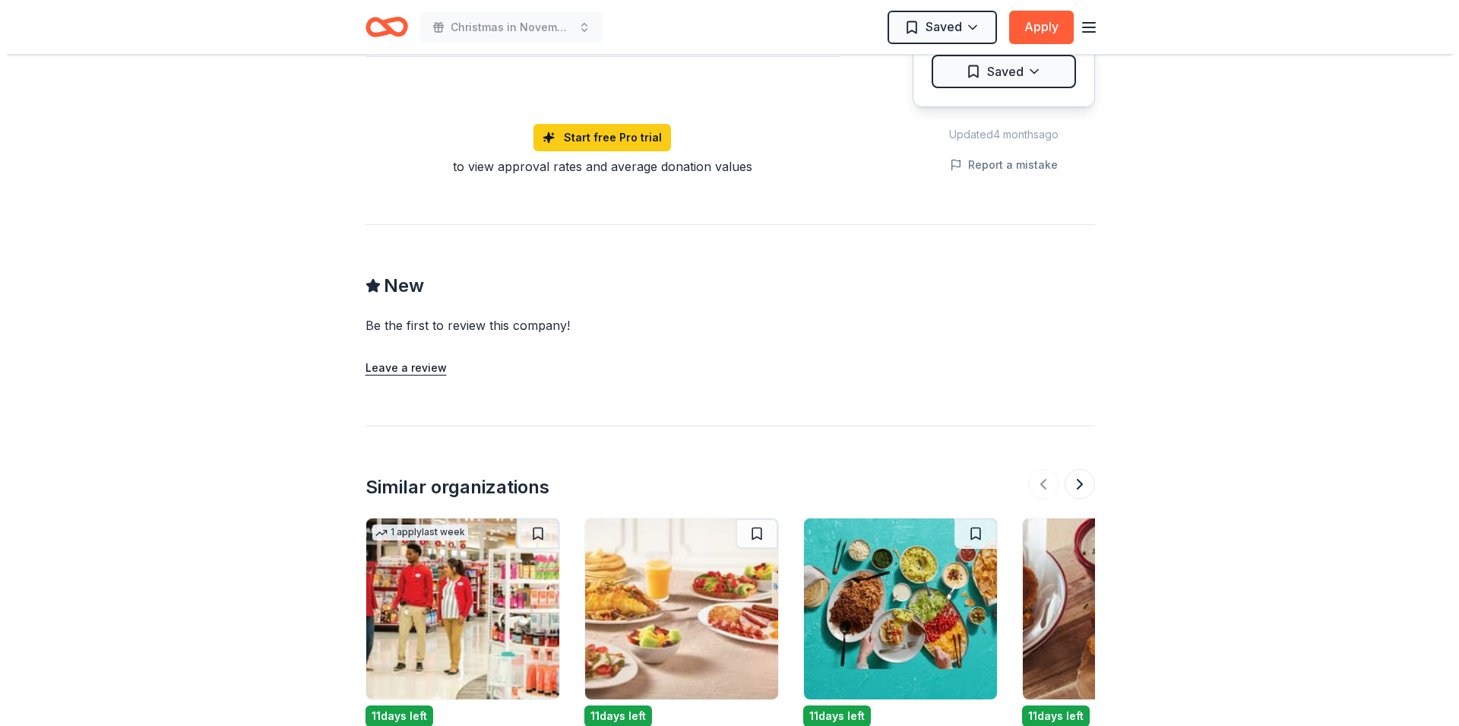
scroll to position [912, 0]
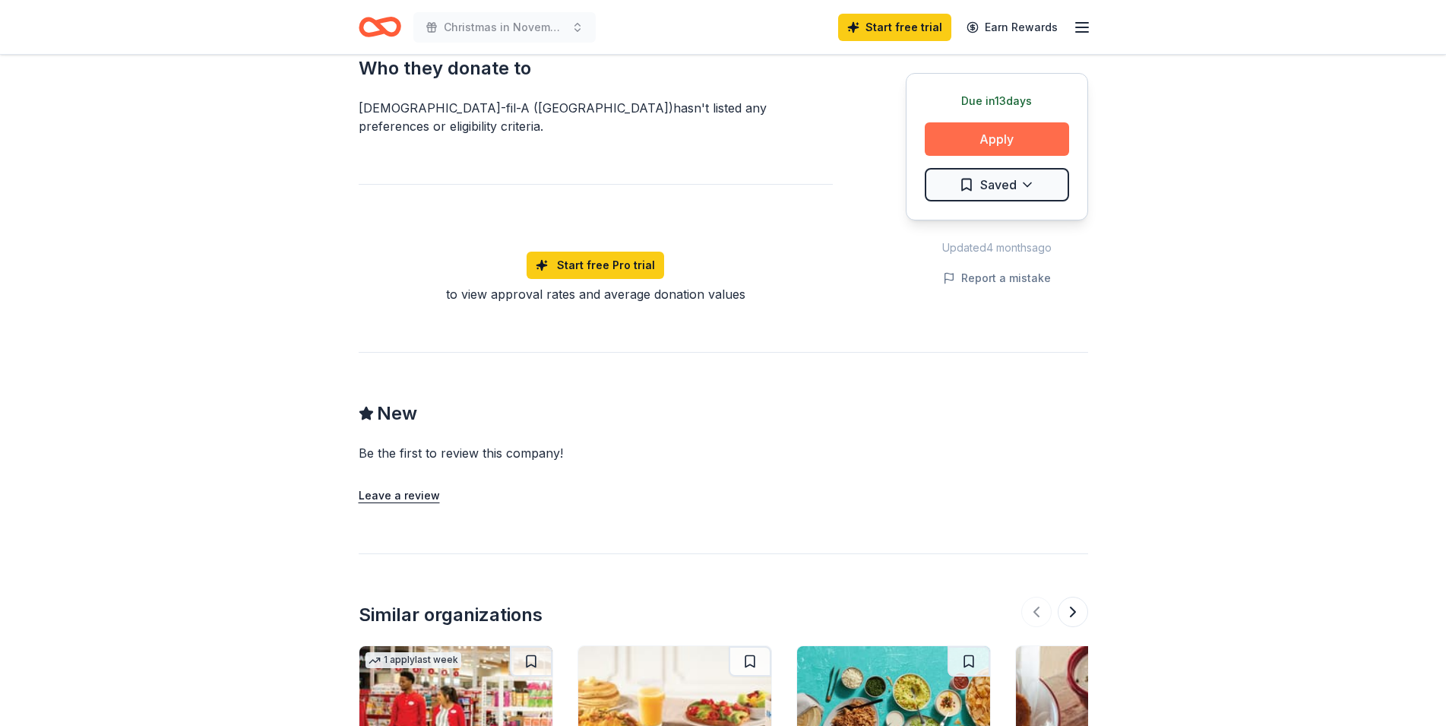
click at [1027, 122] on button "Apply" at bounding box center [997, 138] width 144 height 33
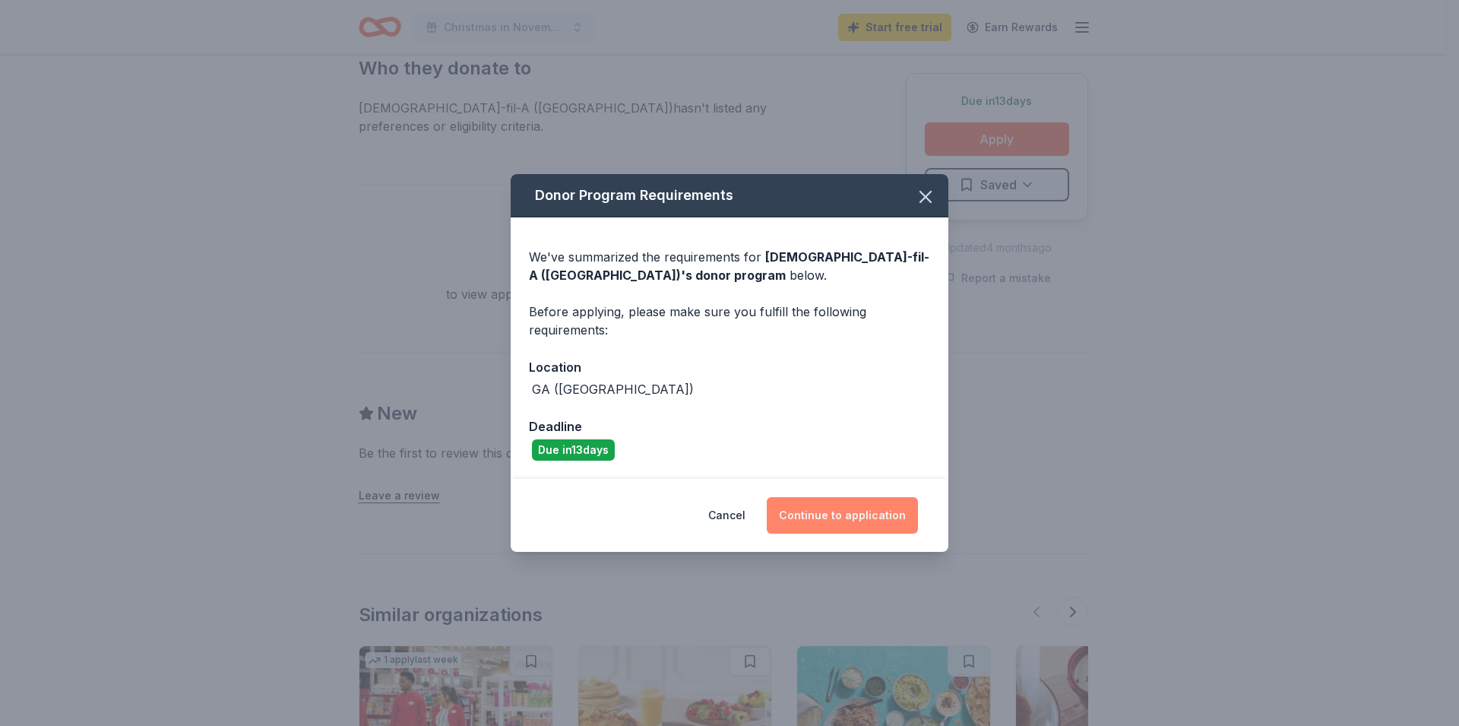
click at [894, 519] on button "Continue to application" at bounding box center [842, 515] width 151 height 36
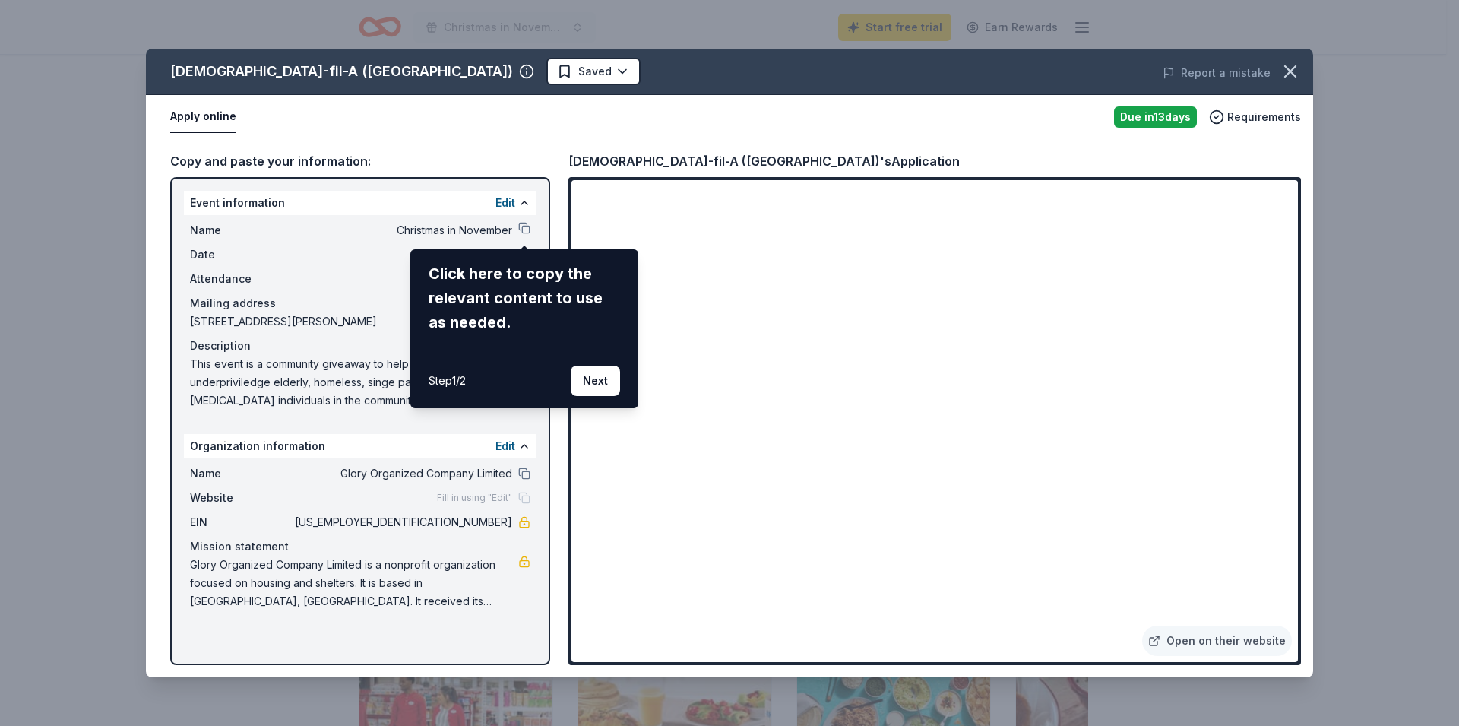
click at [875, 535] on div "[DEMOGRAPHIC_DATA]-fil-A ([GEOGRAPHIC_DATA]) Saved Report a mistake Apply onlin…" at bounding box center [729, 363] width 1167 height 628
click at [599, 391] on button "Next" at bounding box center [595, 380] width 49 height 30
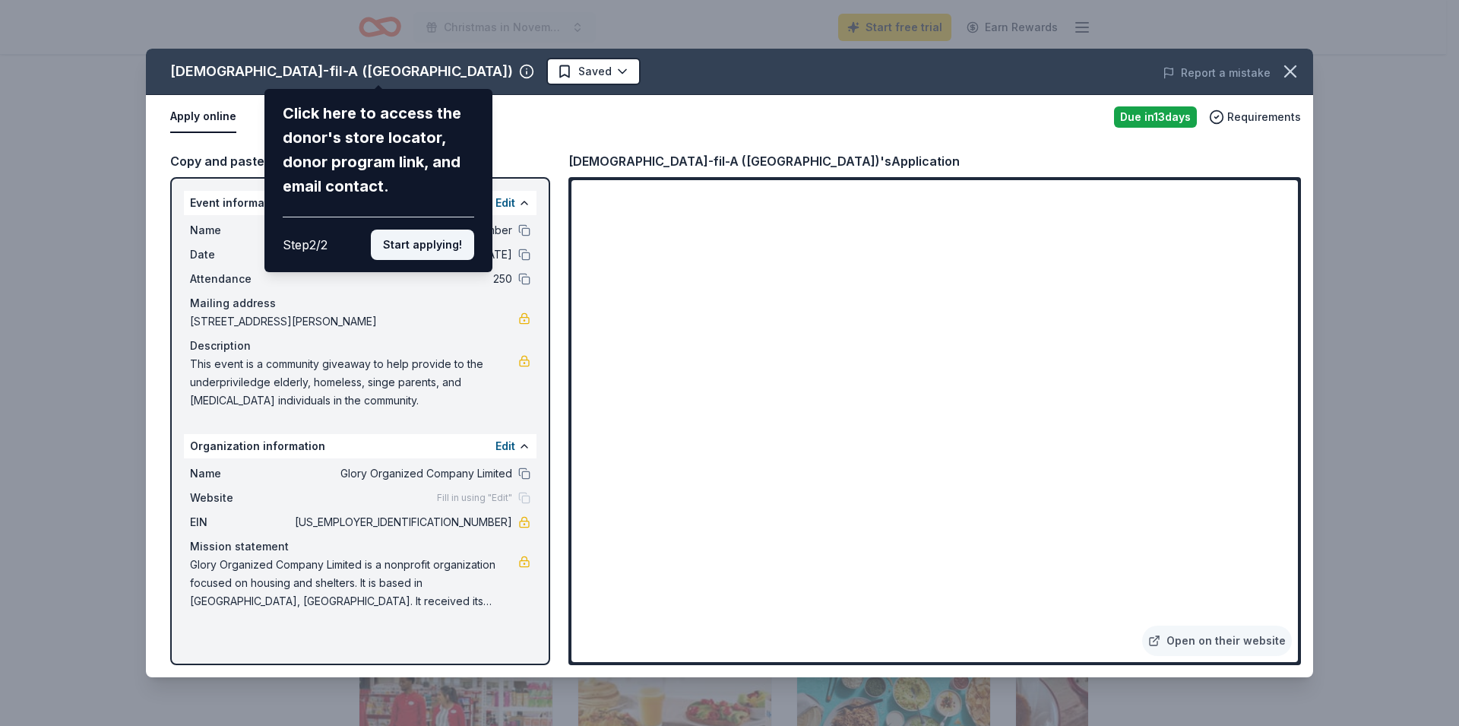
click at [416, 242] on button "Start applying!" at bounding box center [422, 244] width 103 height 30
